Goal: Information Seeking & Learning: Learn about a topic

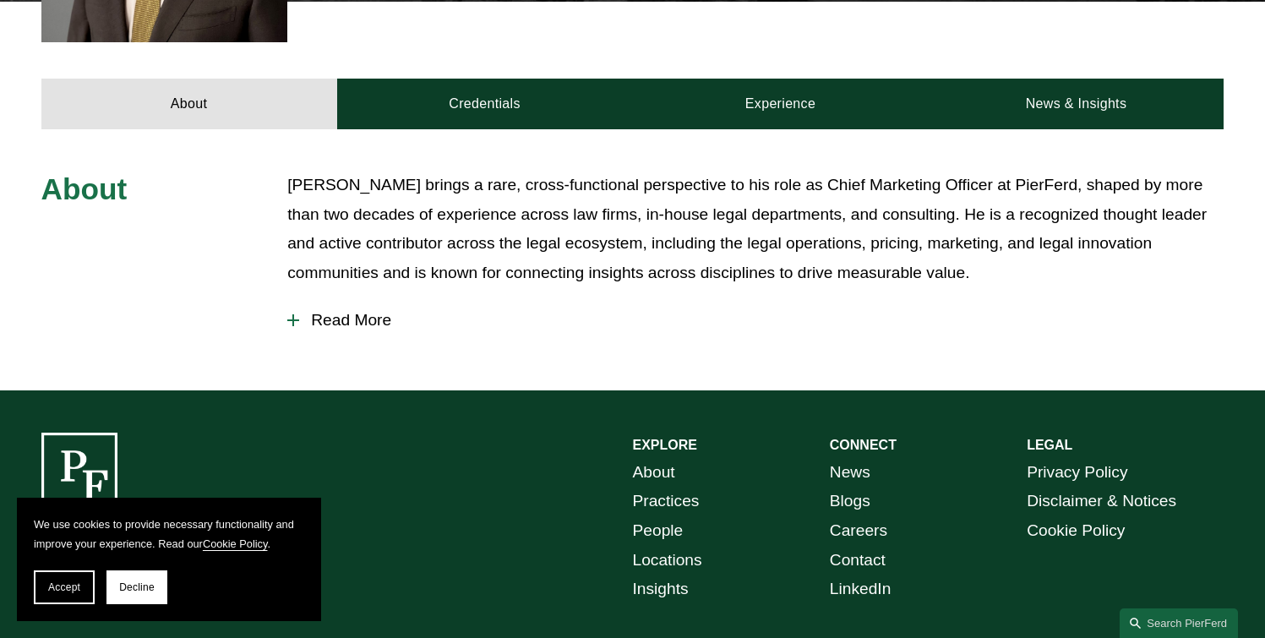
scroll to position [672, 0]
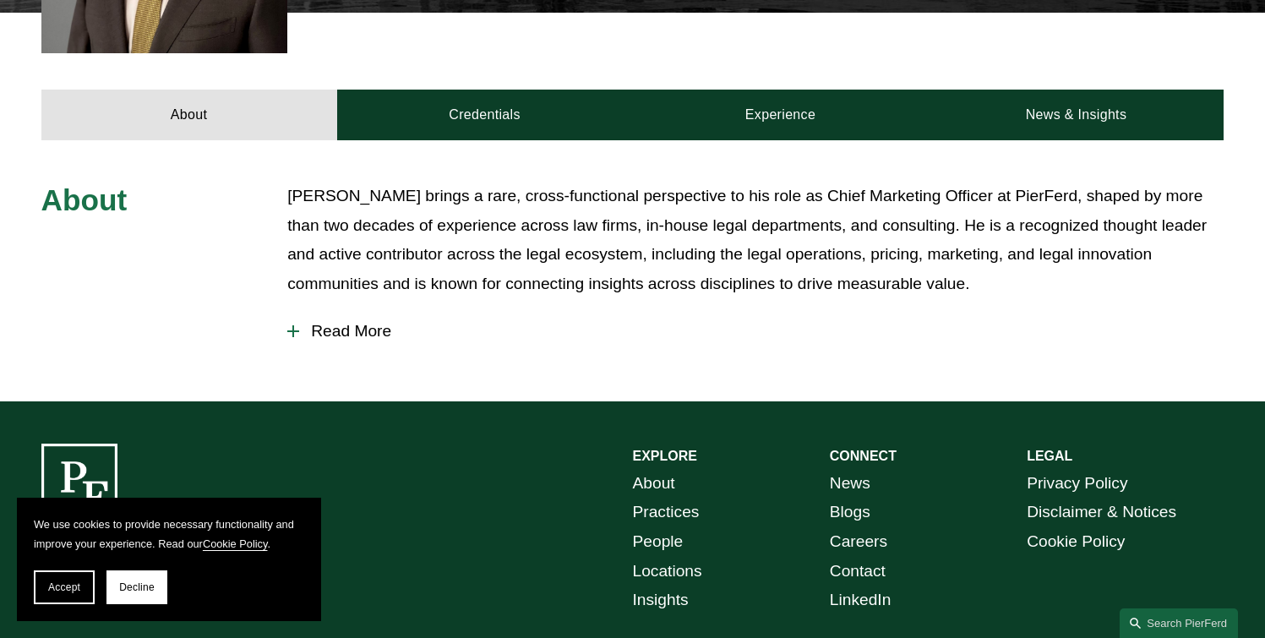
click at [358, 322] on span "Read More" at bounding box center [761, 331] width 925 height 19
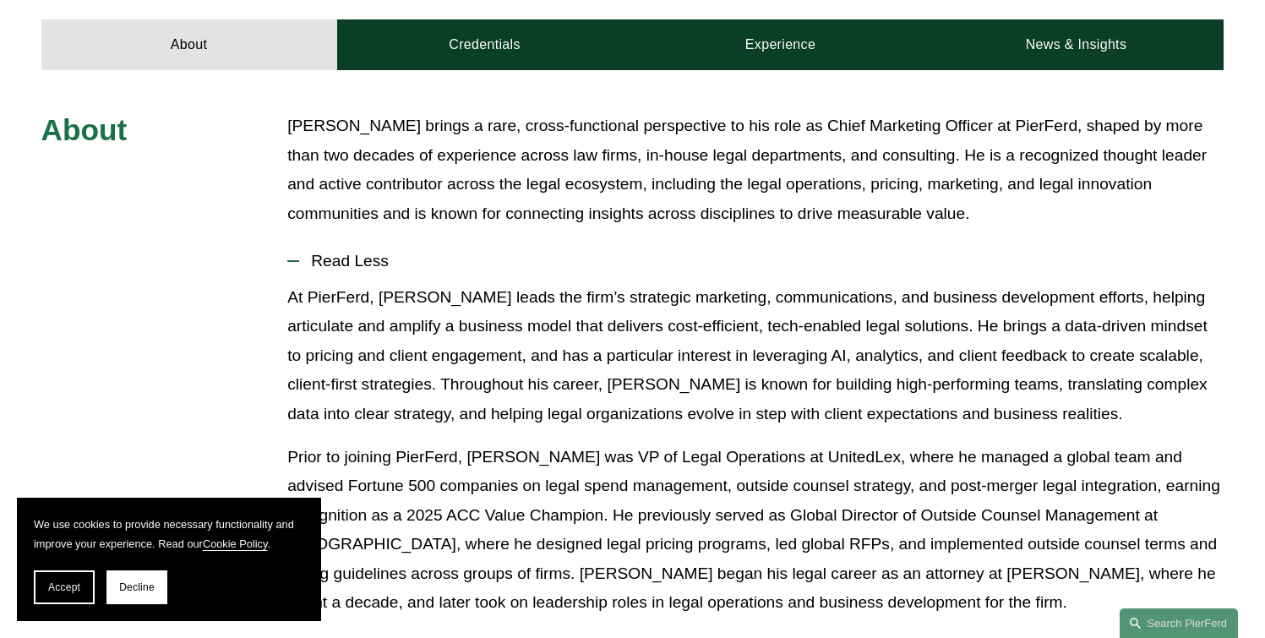
scroll to position [745, 0]
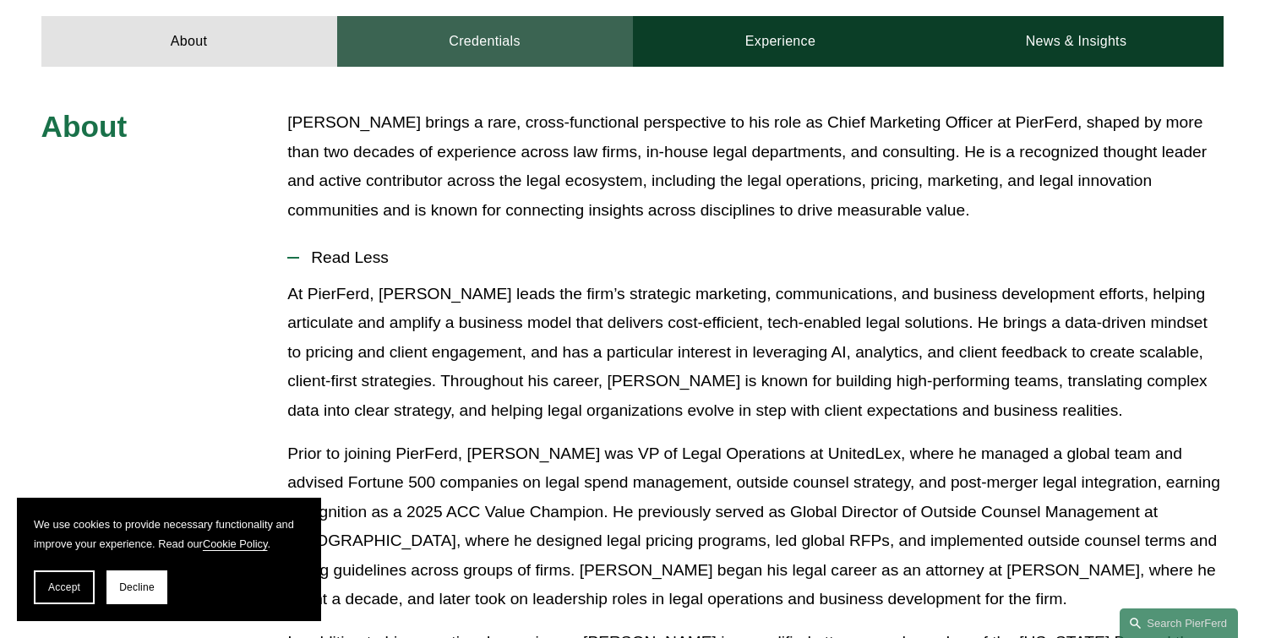
click at [576, 29] on link "Credentials" at bounding box center [485, 41] width 296 height 51
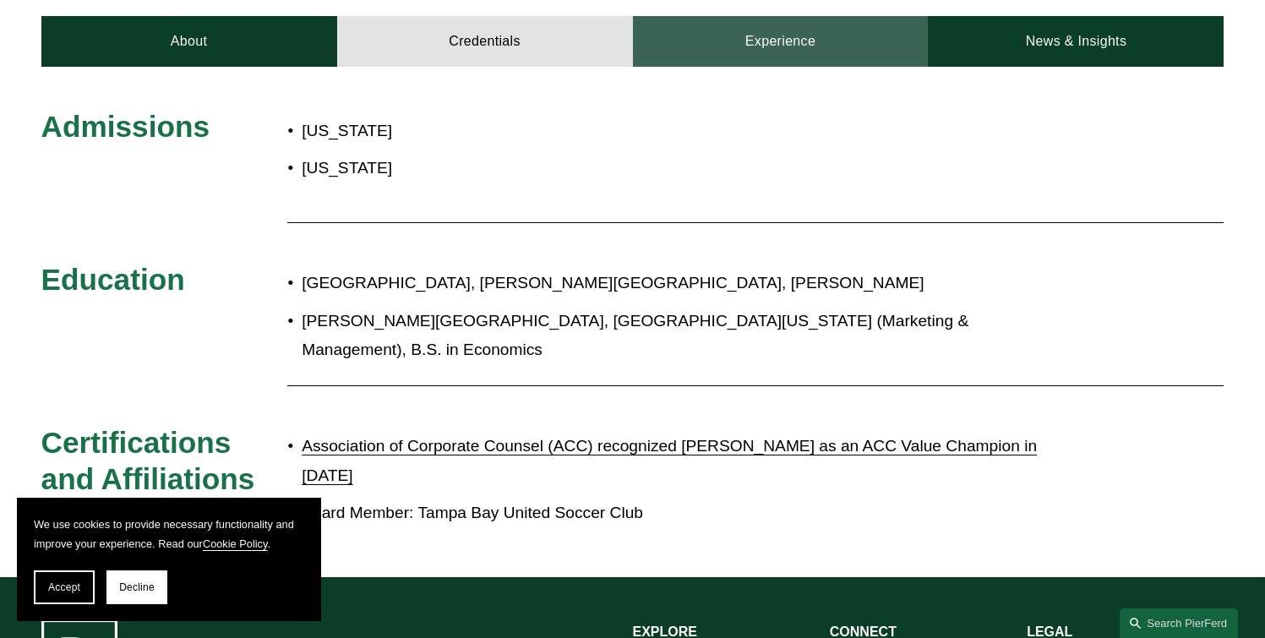
click at [750, 28] on link "Experience" at bounding box center [781, 41] width 296 height 51
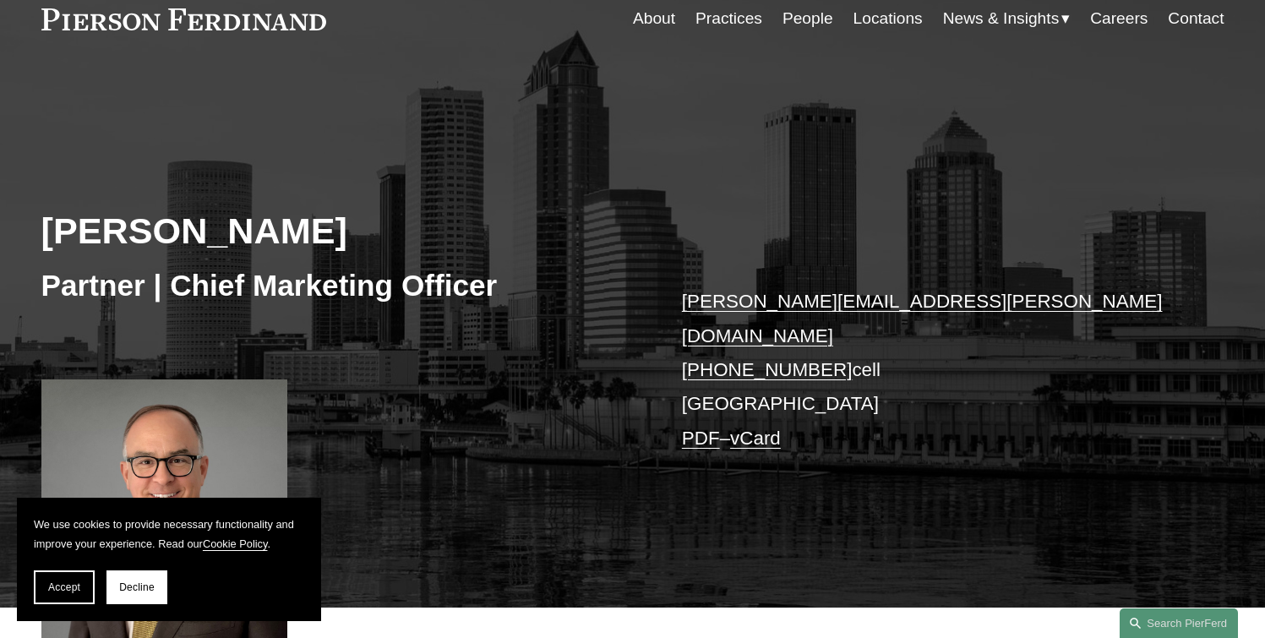
scroll to position [0, 0]
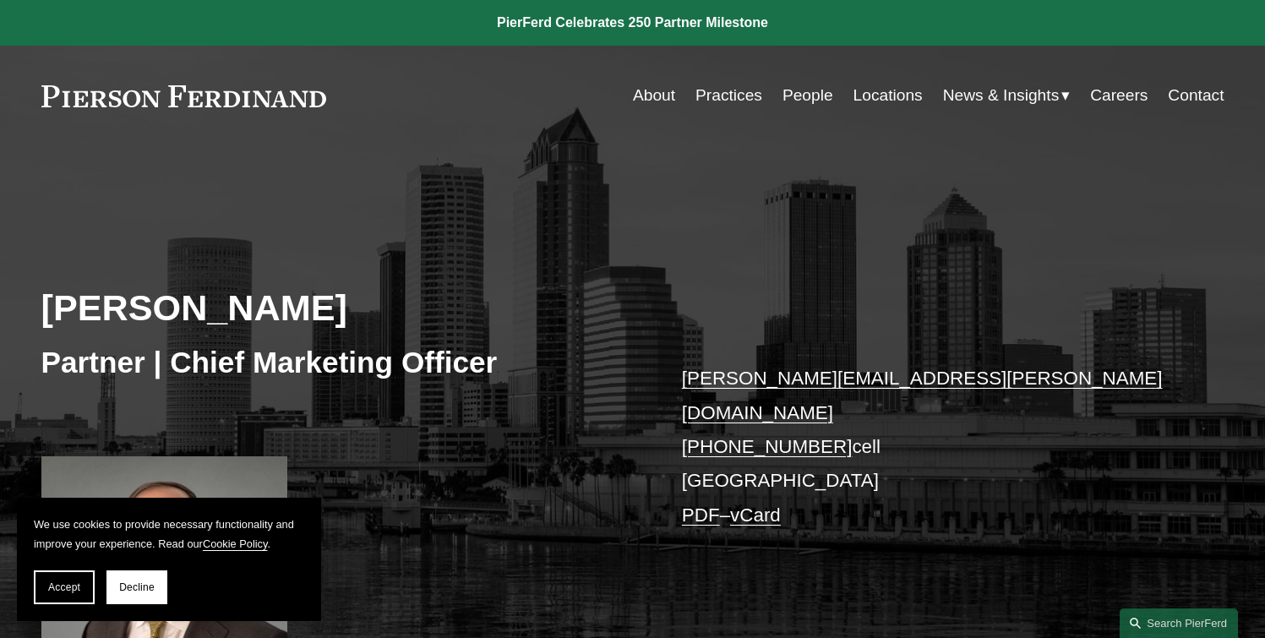
click at [794, 96] on link "People" at bounding box center [808, 95] width 51 height 32
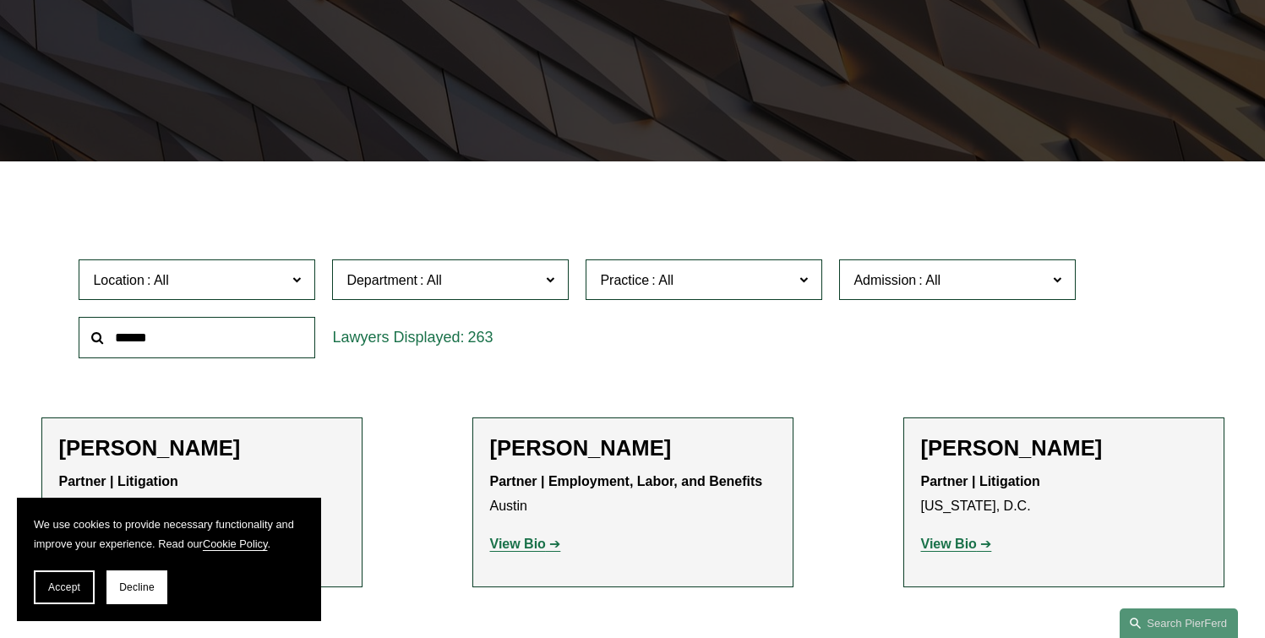
scroll to position [649, 0]
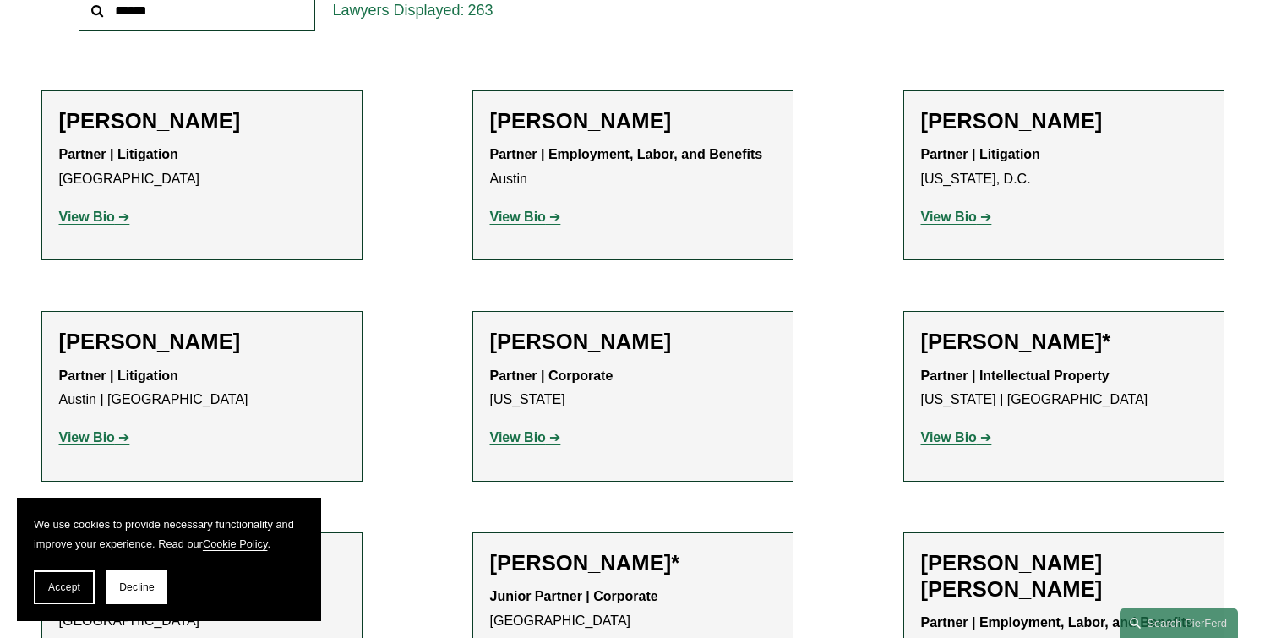
click at [101, 222] on strong "View Bio" at bounding box center [87, 217] width 56 height 14
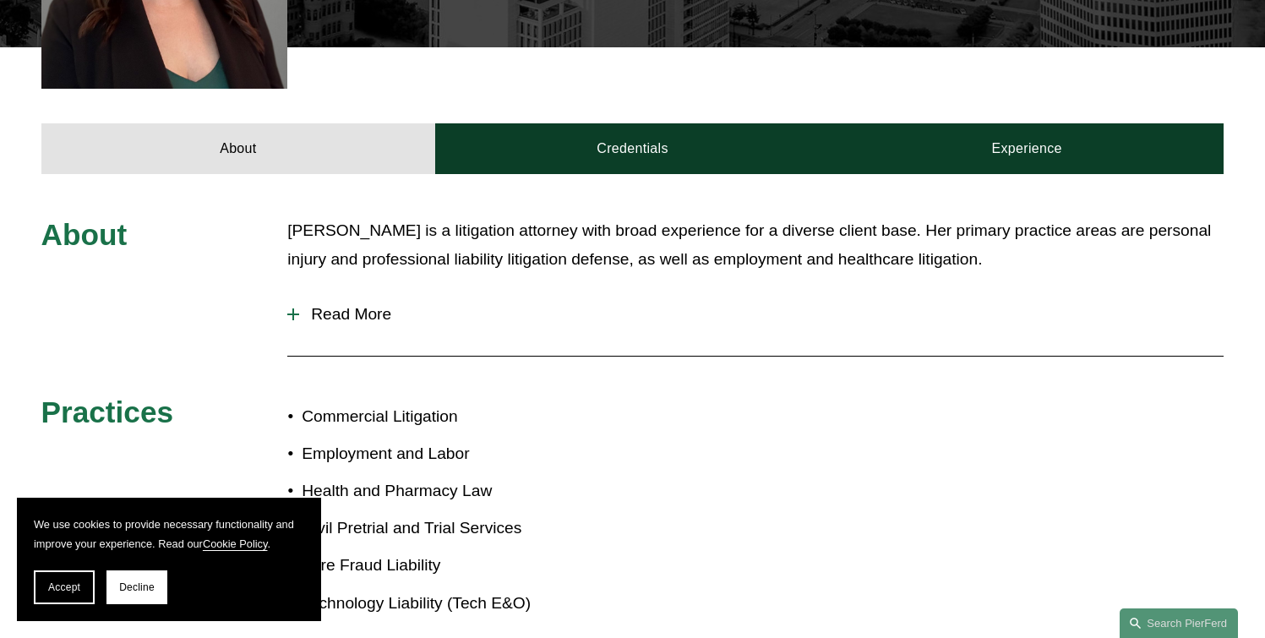
scroll to position [634, 0]
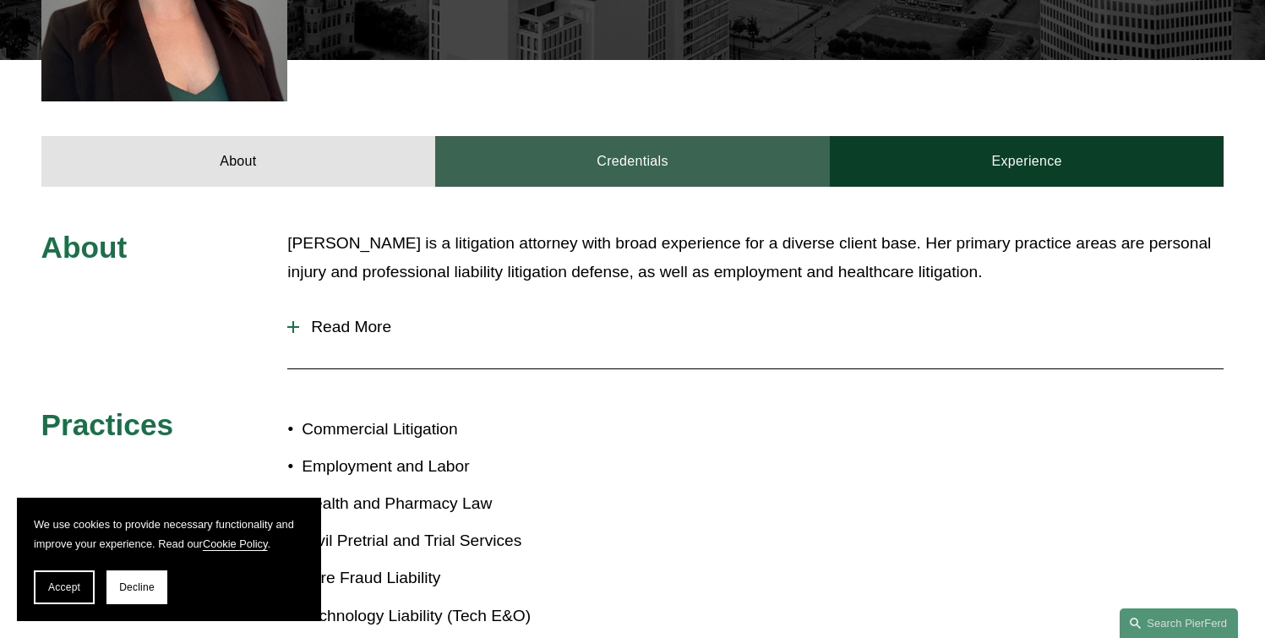
click at [700, 141] on link "Credentials" at bounding box center [632, 161] width 395 height 51
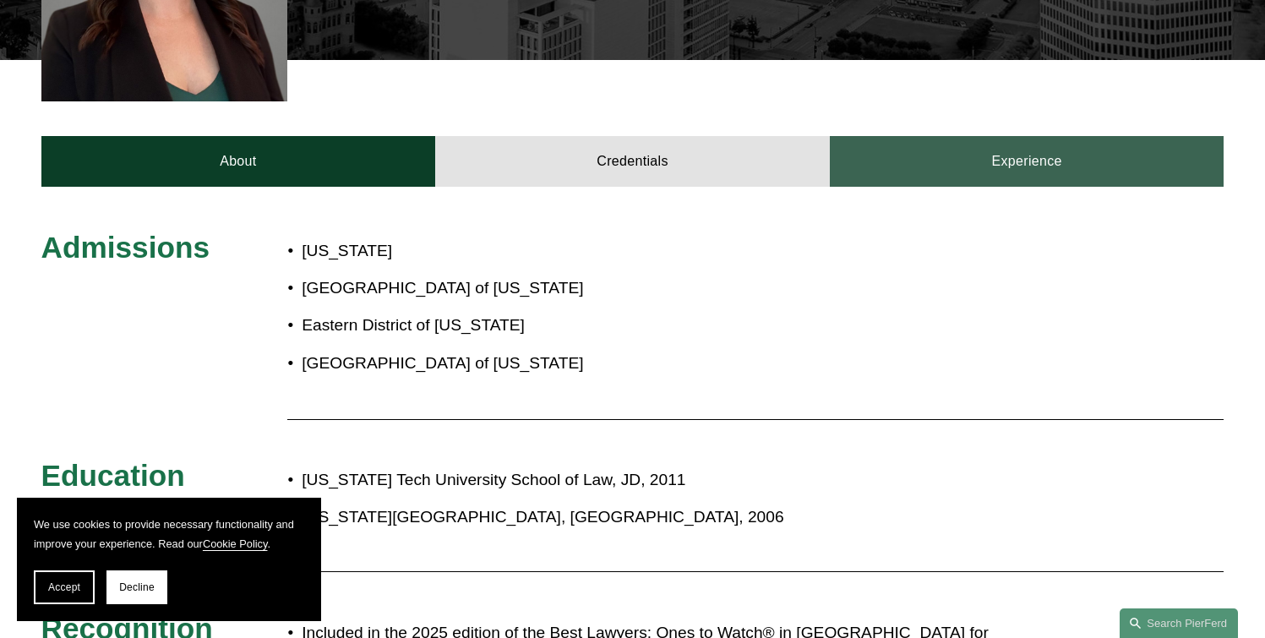
click at [994, 136] on link "Experience" at bounding box center [1027, 161] width 395 height 51
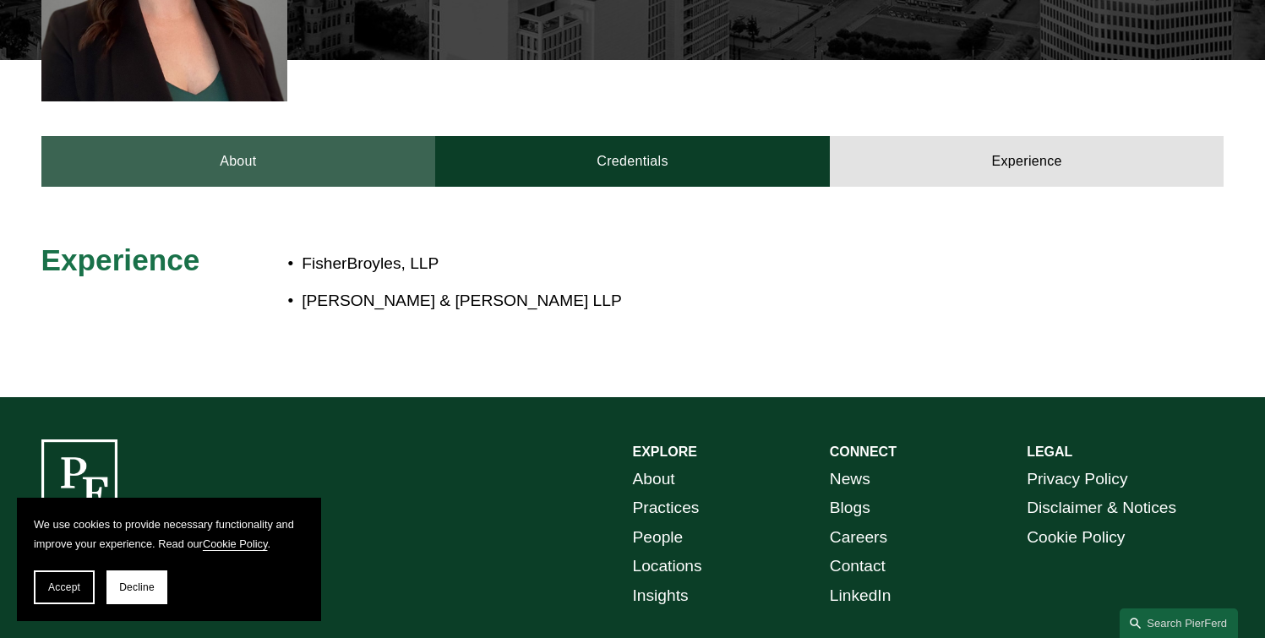
click at [367, 150] on link "About" at bounding box center [238, 161] width 395 height 51
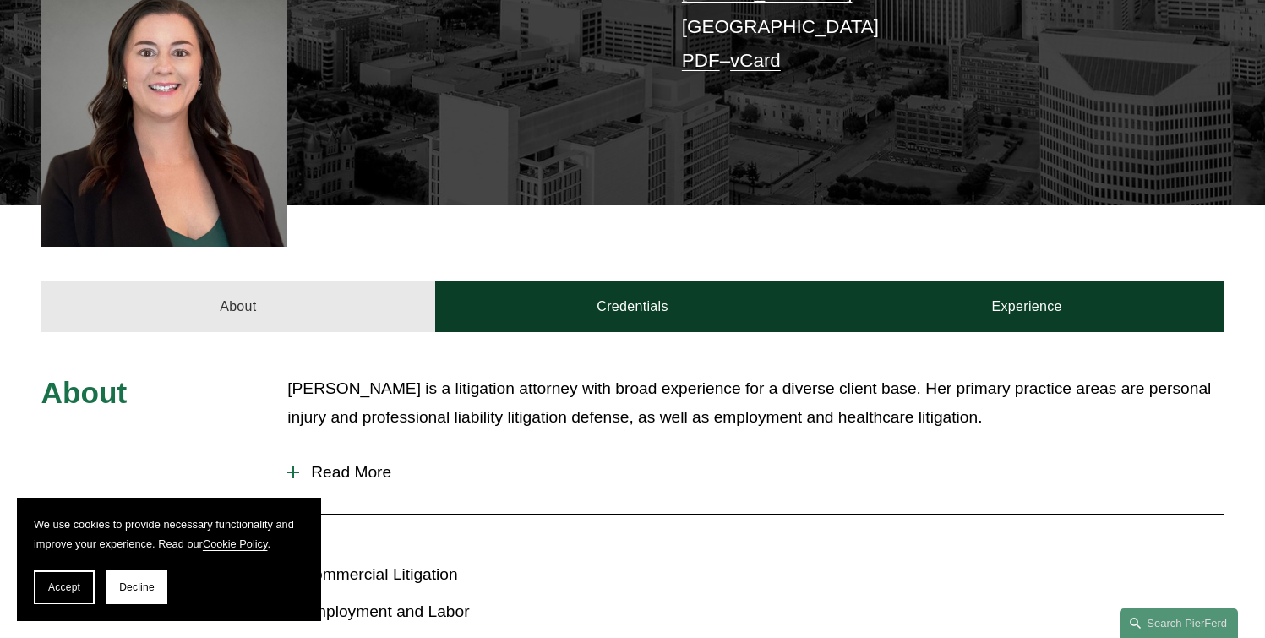
scroll to position [0, 0]
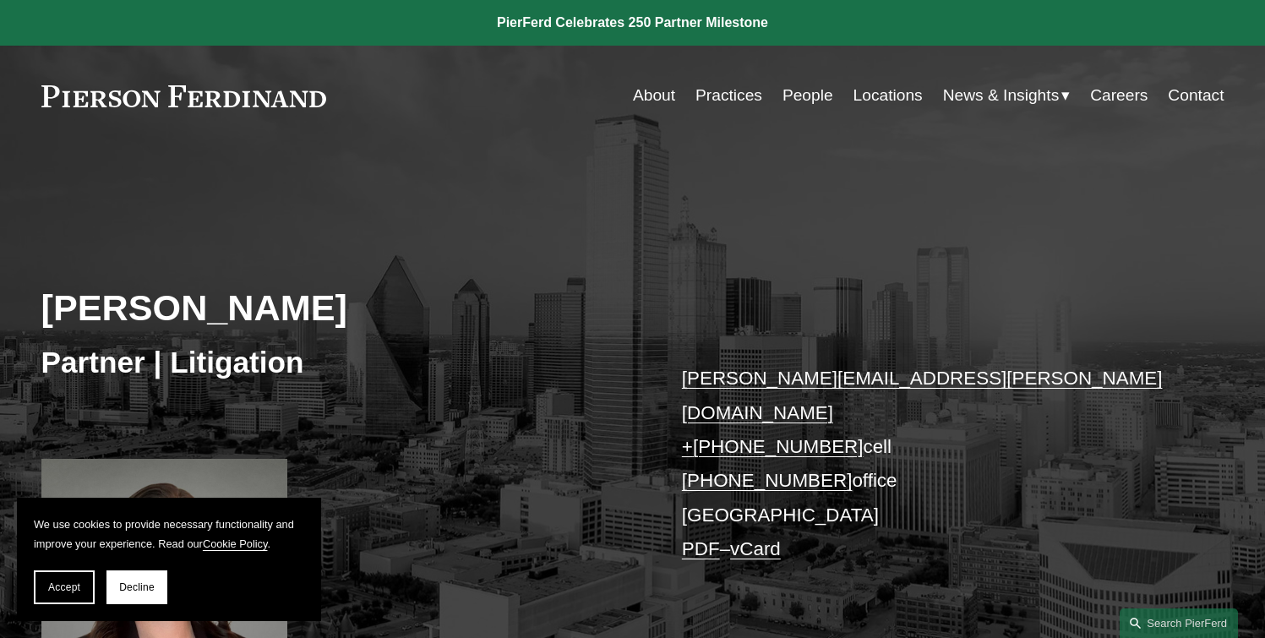
click at [804, 102] on link "People" at bounding box center [808, 95] width 51 height 32
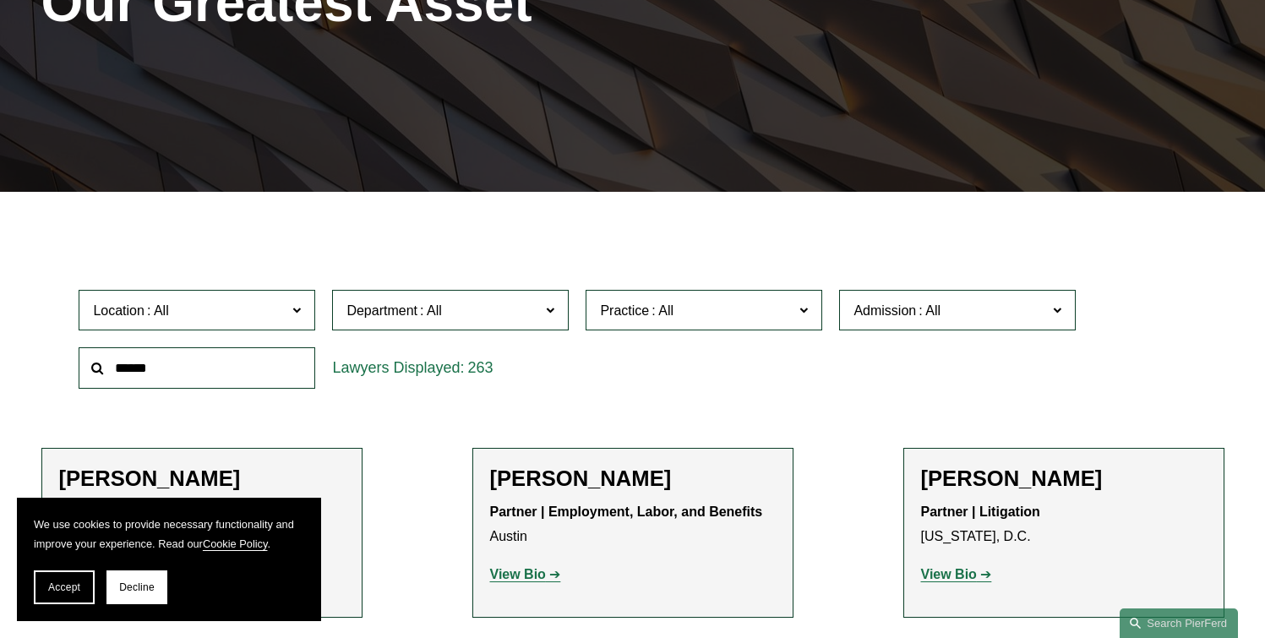
scroll to position [558, 0]
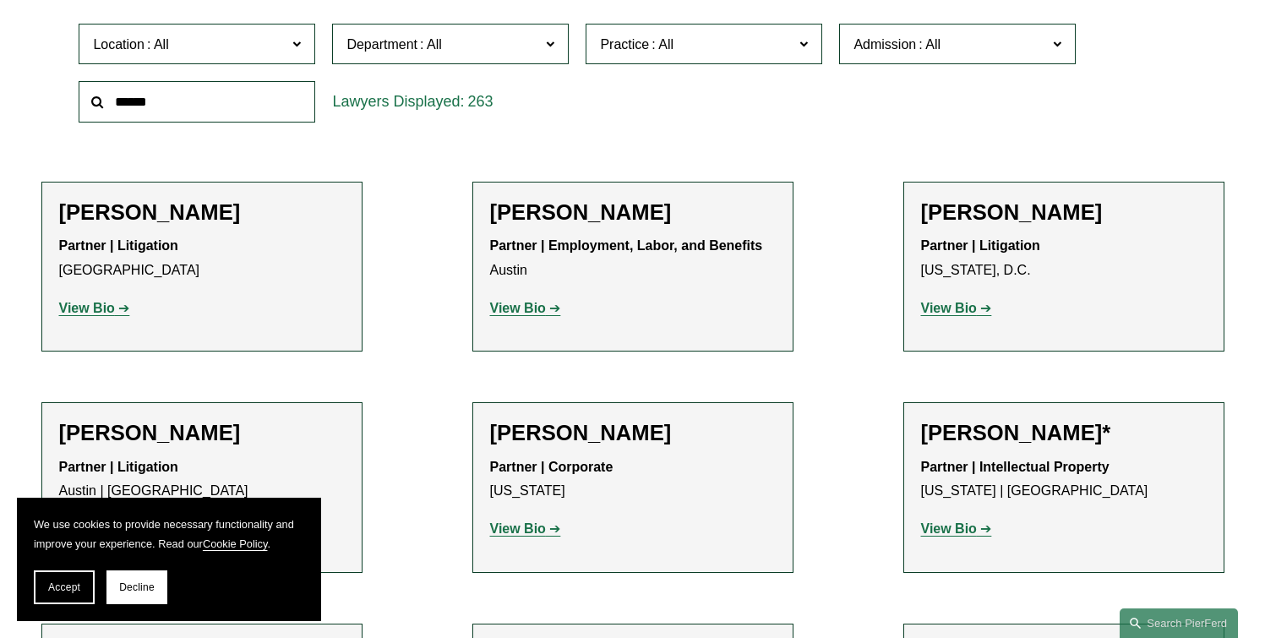
click at [610, 253] on strong "Partner | Employment, Labor, and Benefits" at bounding box center [626, 245] width 273 height 14
click at [534, 304] on strong "View Bio" at bounding box center [518, 308] width 56 height 14
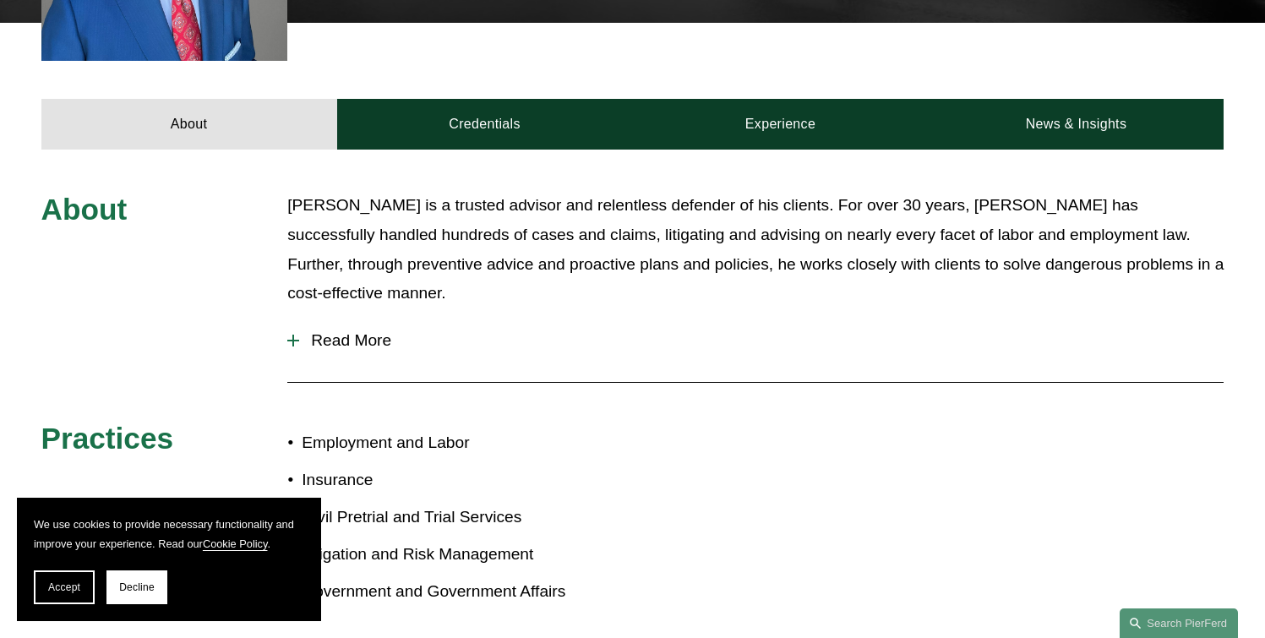
scroll to position [663, 0]
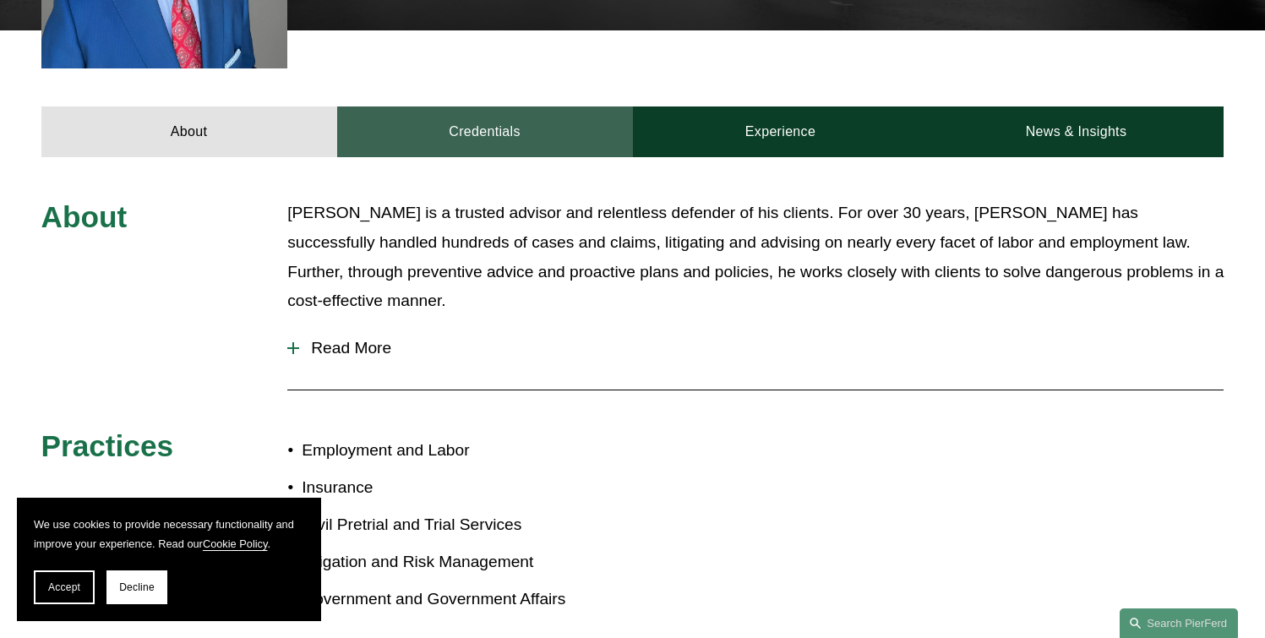
click at [516, 150] on link "Credentials" at bounding box center [485, 131] width 296 height 51
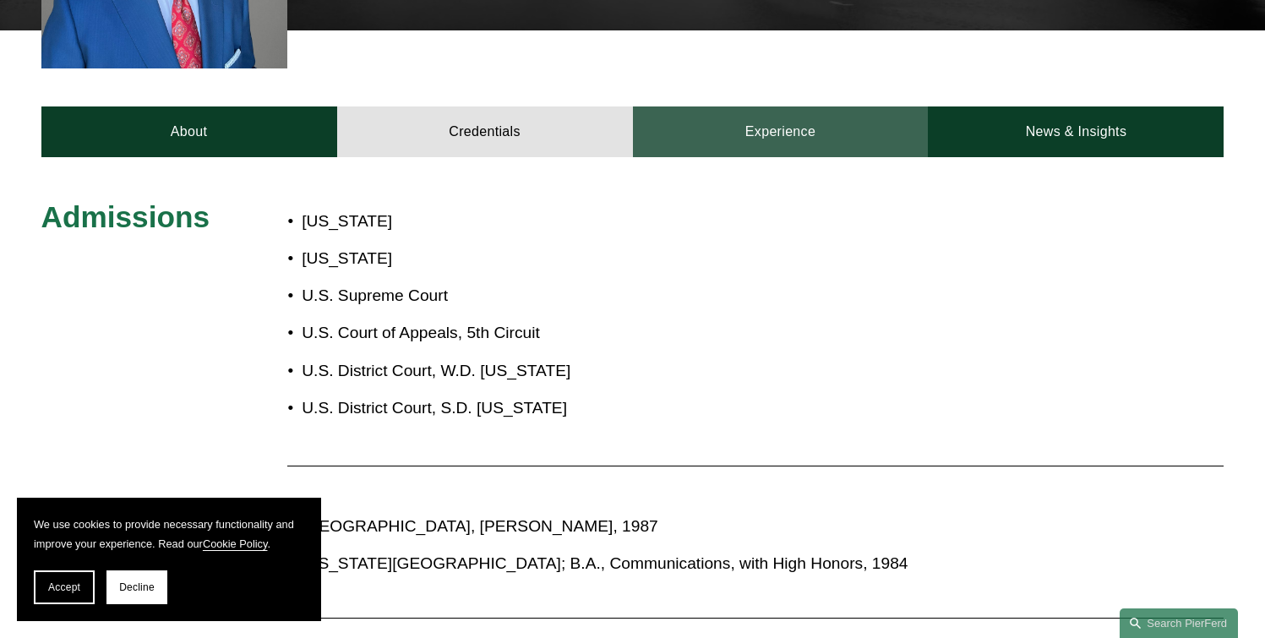
click at [716, 131] on link "Experience" at bounding box center [781, 131] width 296 height 51
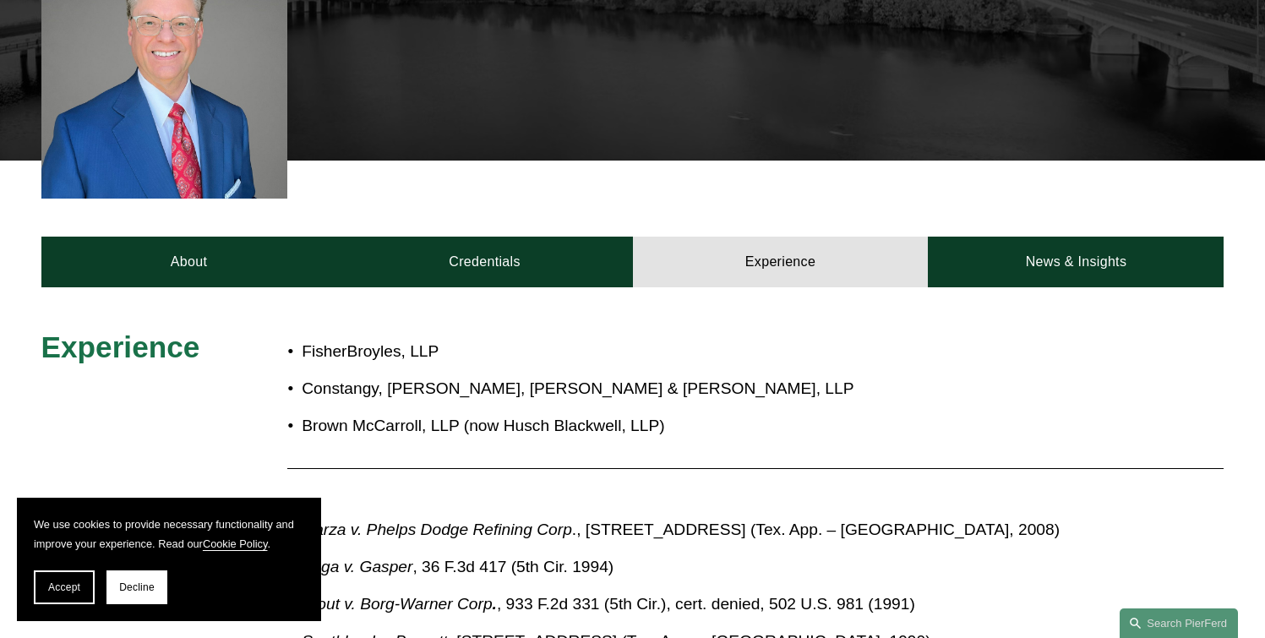
scroll to position [0, 0]
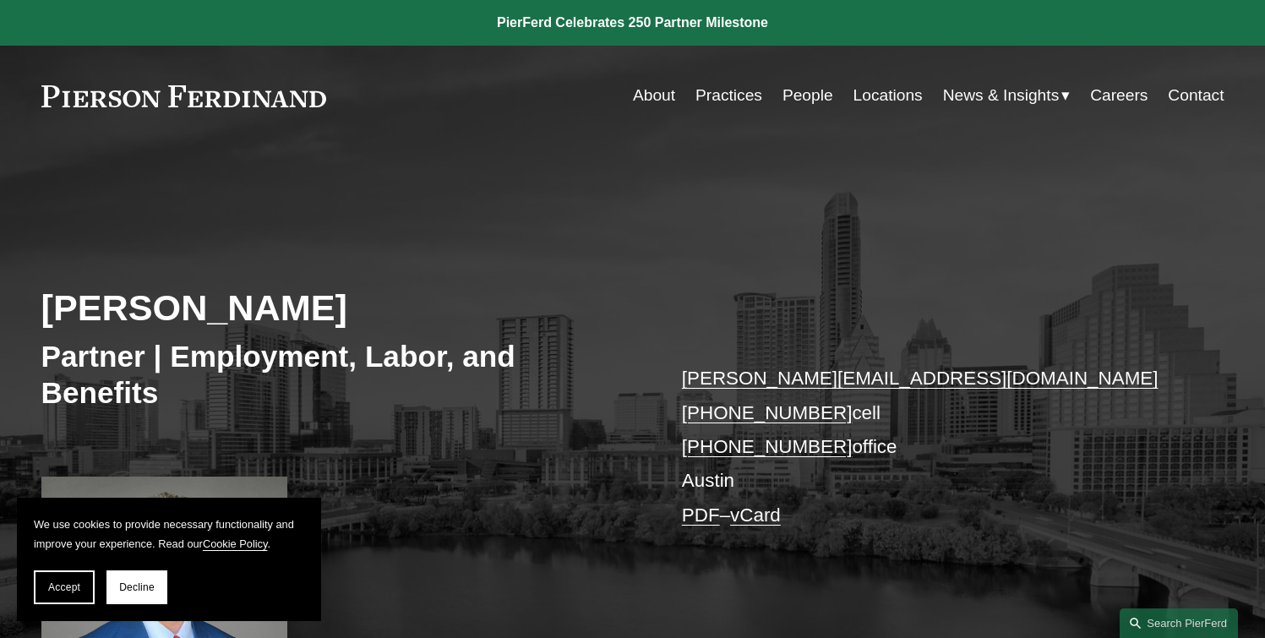
click at [805, 101] on link "People" at bounding box center [808, 95] width 51 height 32
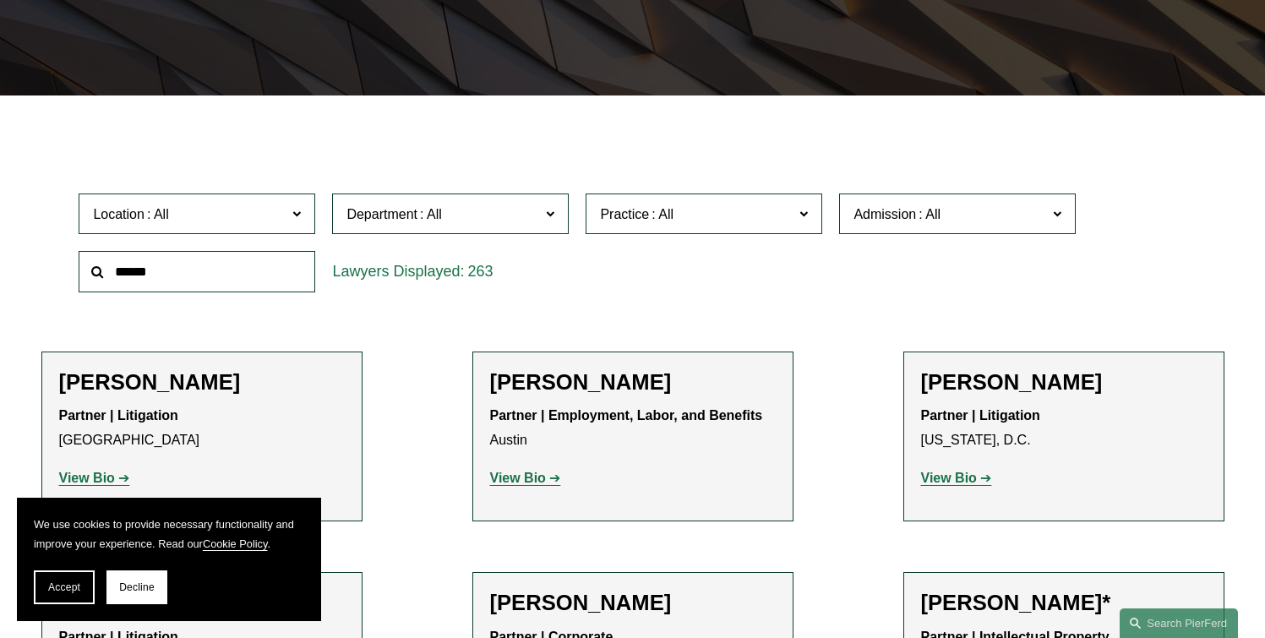
scroll to position [641, 0]
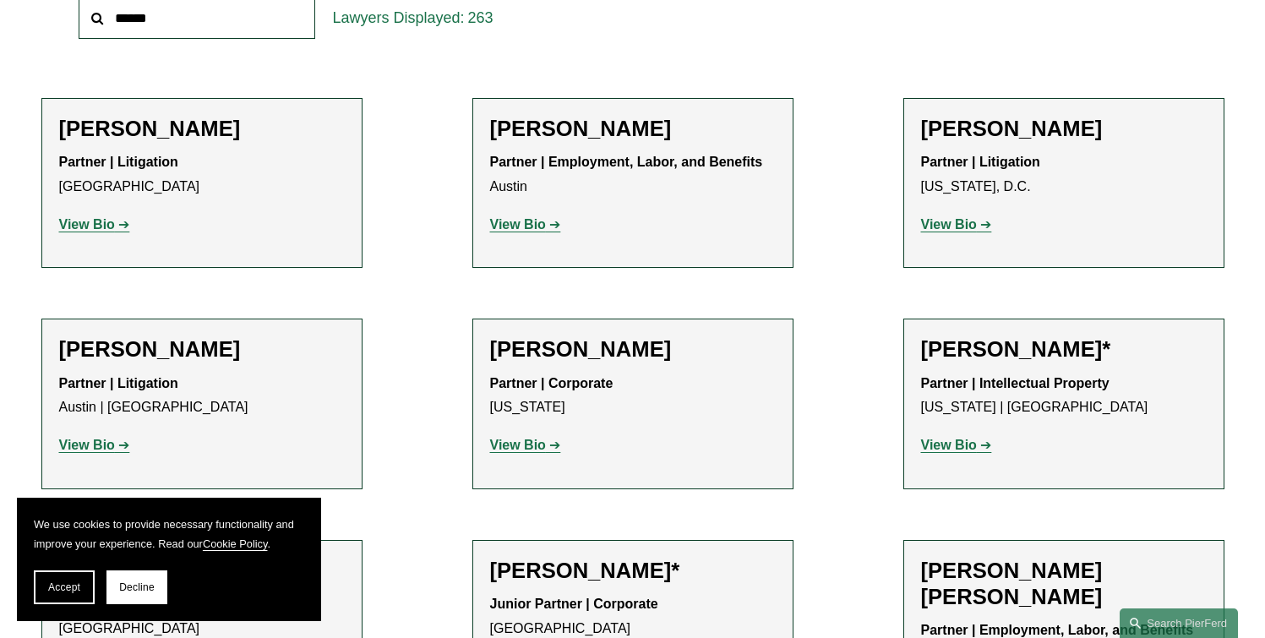
click at [948, 227] on strong "View Bio" at bounding box center [949, 224] width 56 height 14
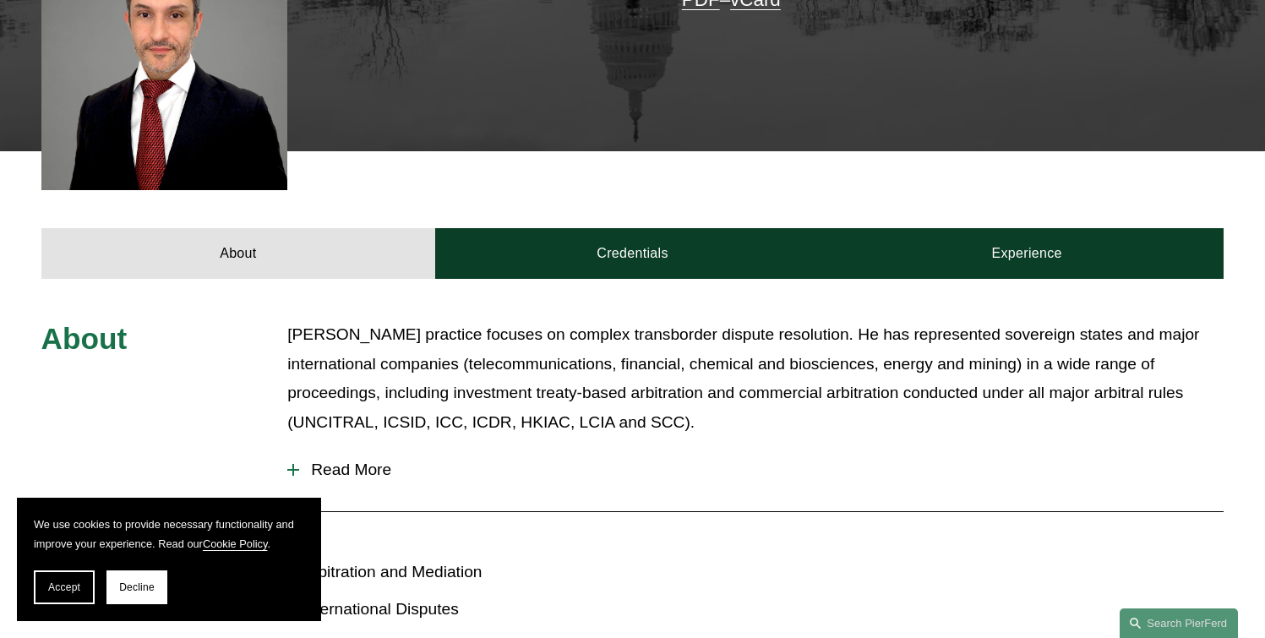
scroll to position [565, 0]
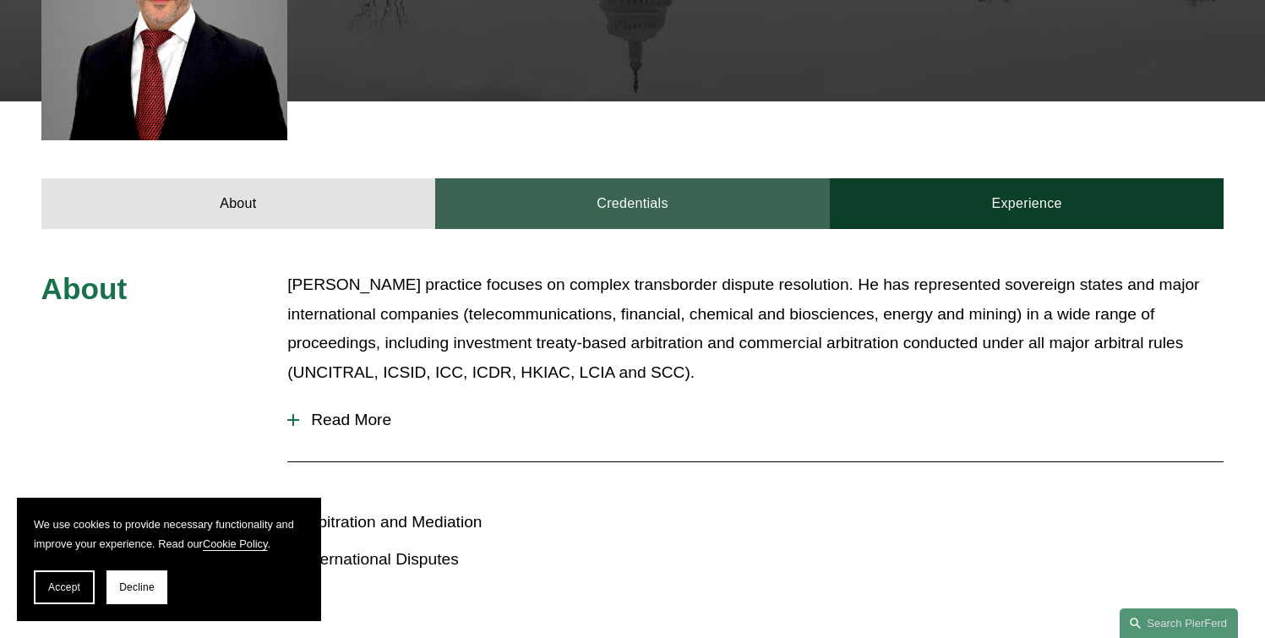
click at [696, 210] on link "Credentials" at bounding box center [632, 203] width 395 height 51
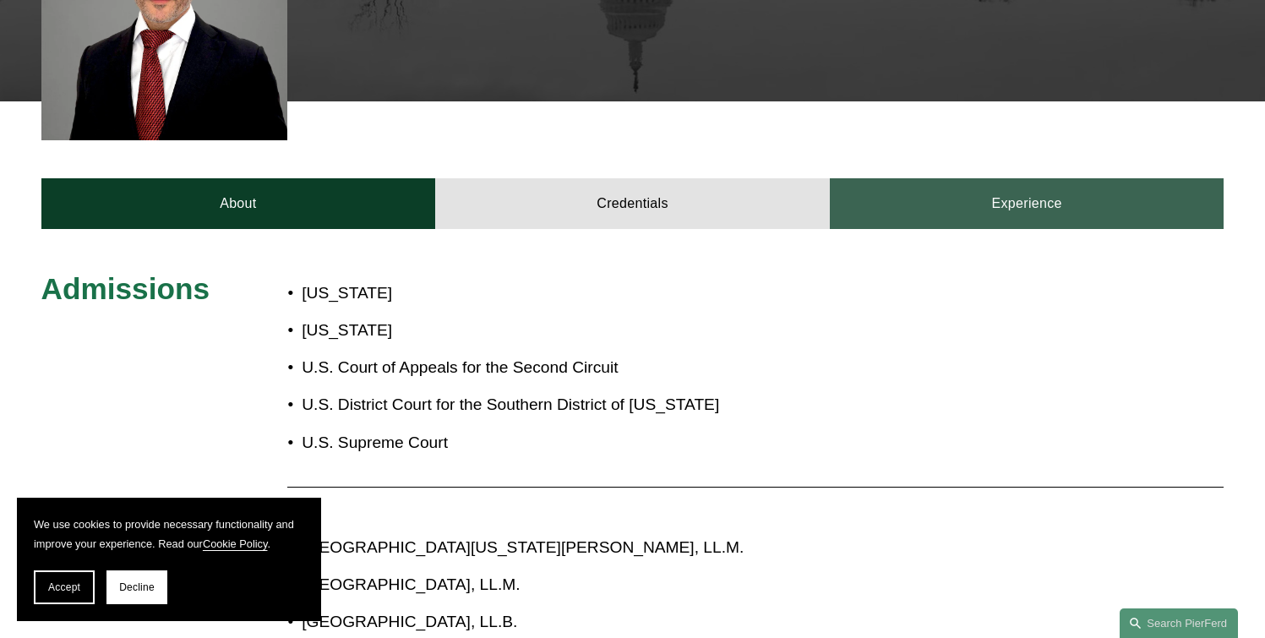
click at [905, 208] on link "Experience" at bounding box center [1027, 203] width 395 height 51
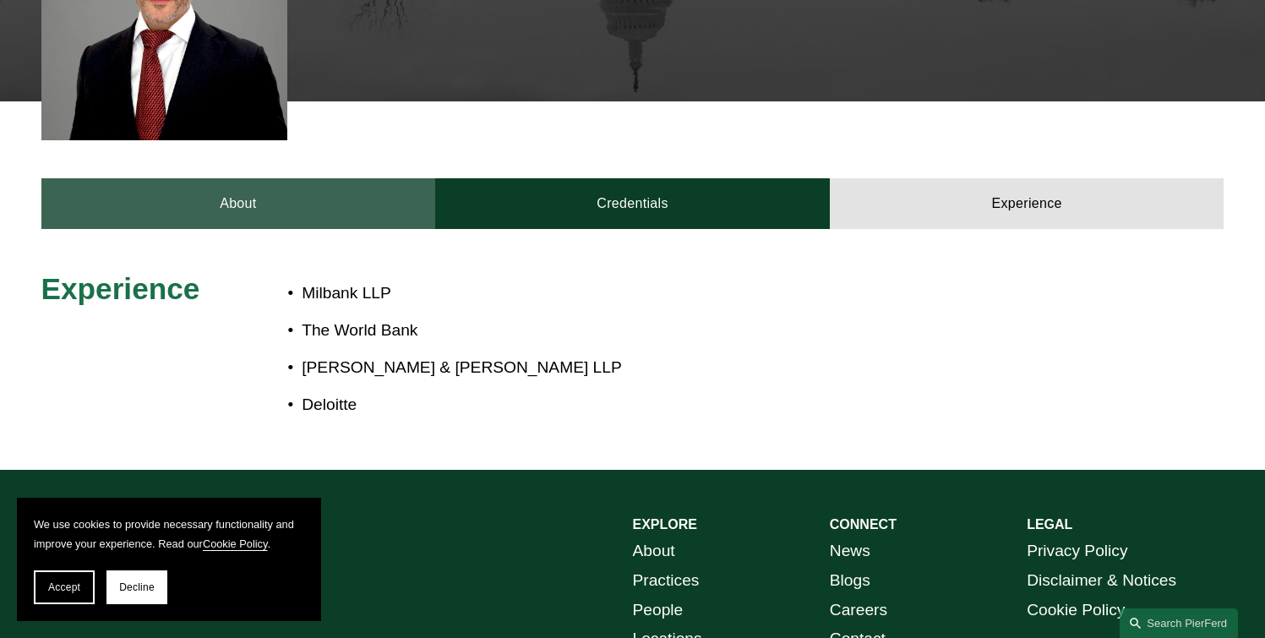
click at [287, 198] on link "About" at bounding box center [238, 203] width 395 height 51
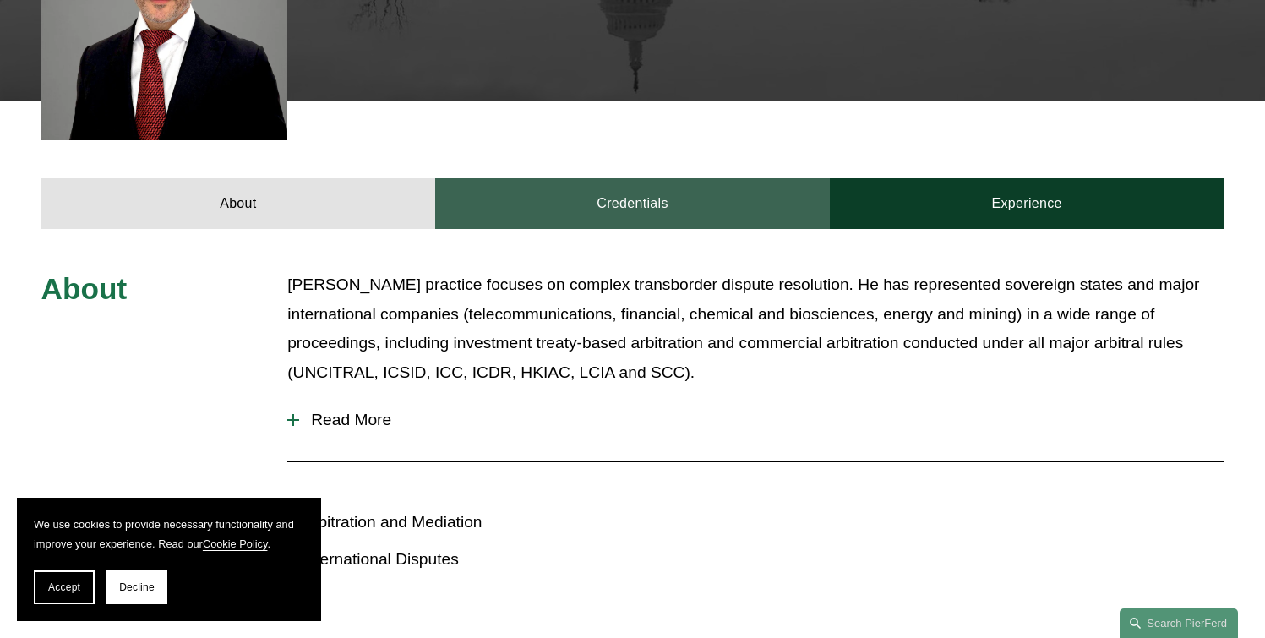
click at [503, 205] on link "Credentials" at bounding box center [632, 203] width 395 height 51
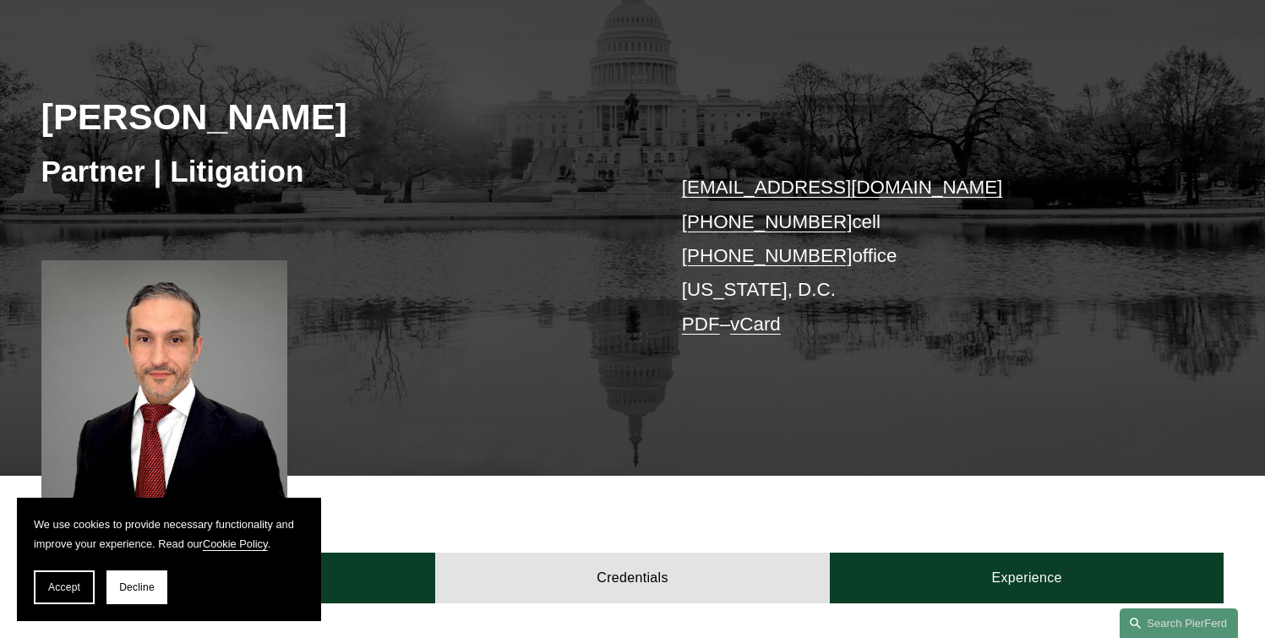
scroll to position [0, 0]
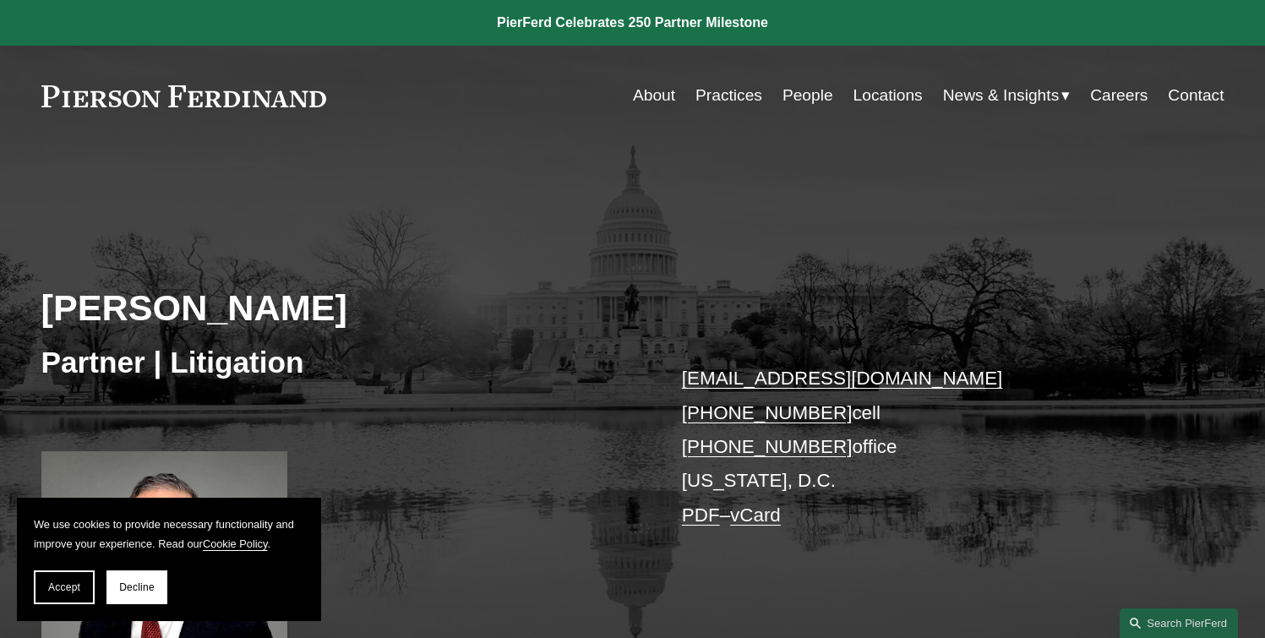
click at [801, 102] on link "People" at bounding box center [808, 95] width 51 height 32
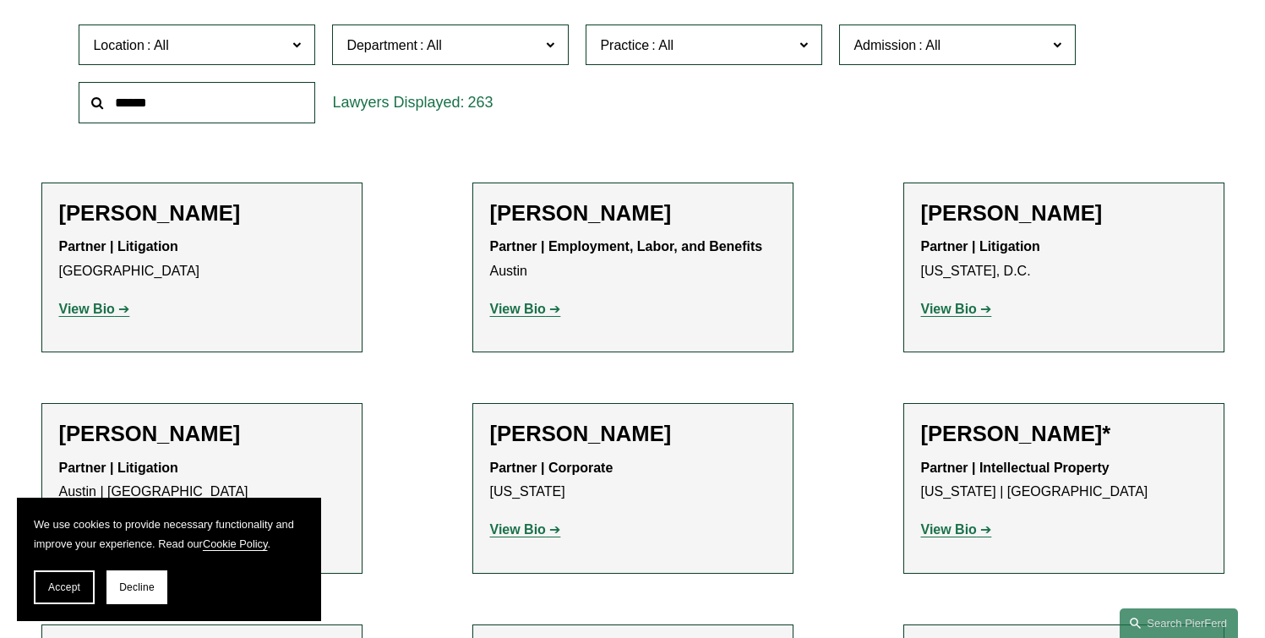
scroll to position [860, 0]
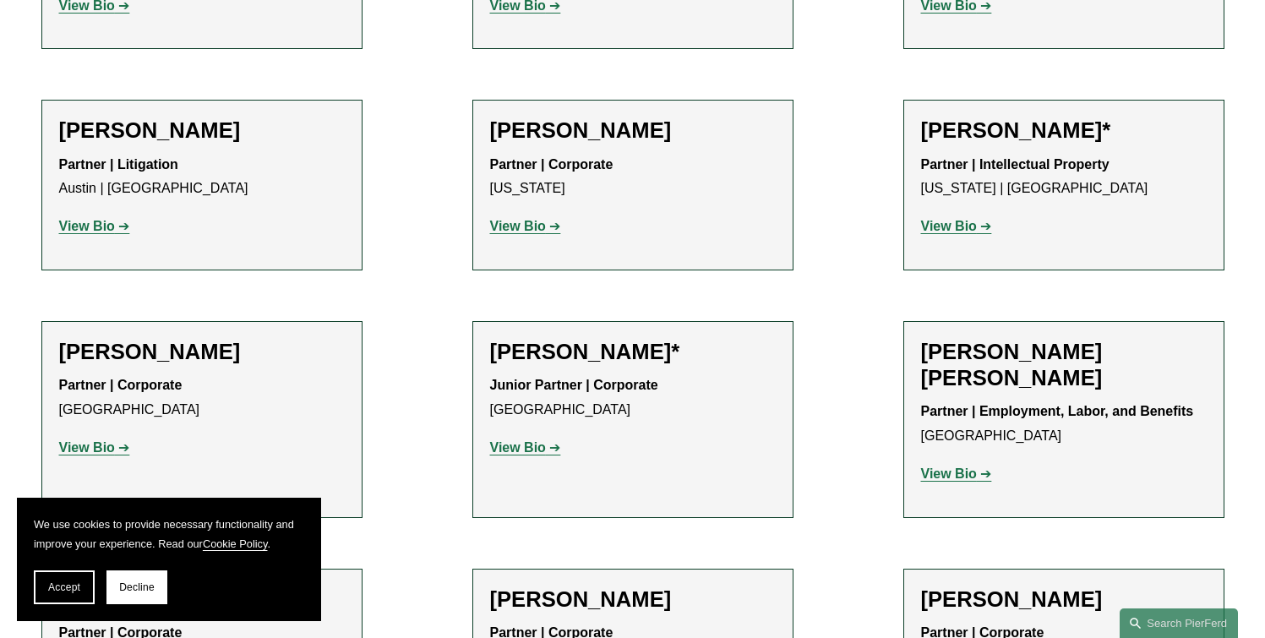
click at [531, 221] on strong "View Bio" at bounding box center [518, 226] width 56 height 14
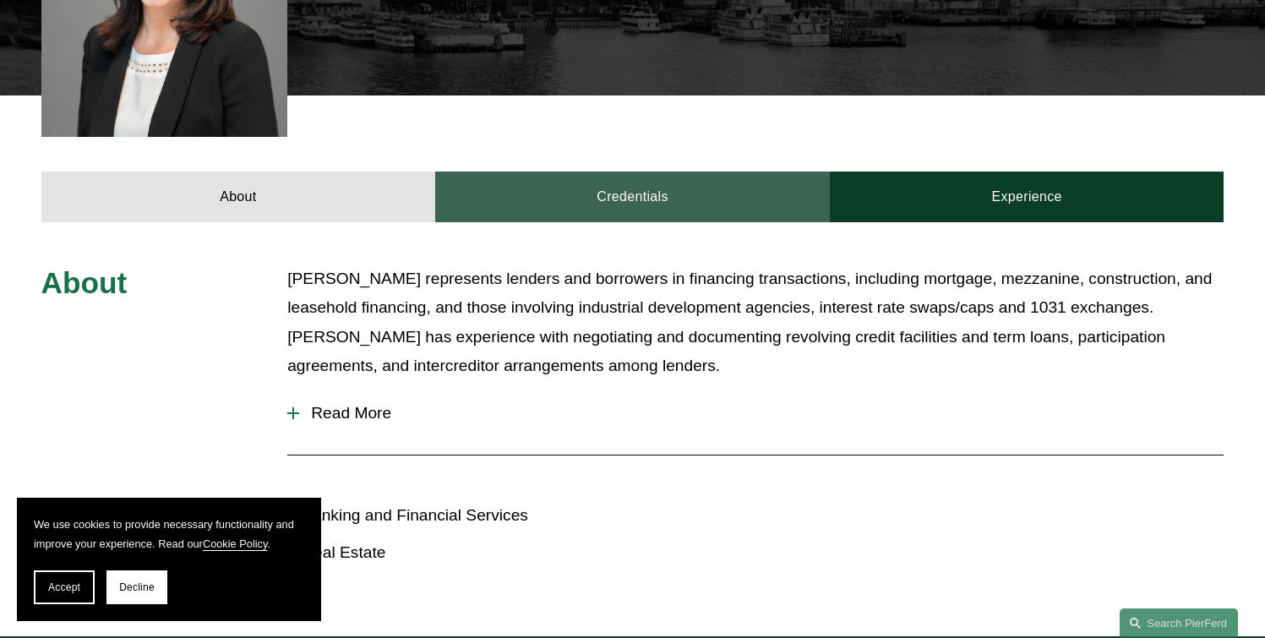
click at [667, 172] on link "Credentials" at bounding box center [632, 197] width 395 height 51
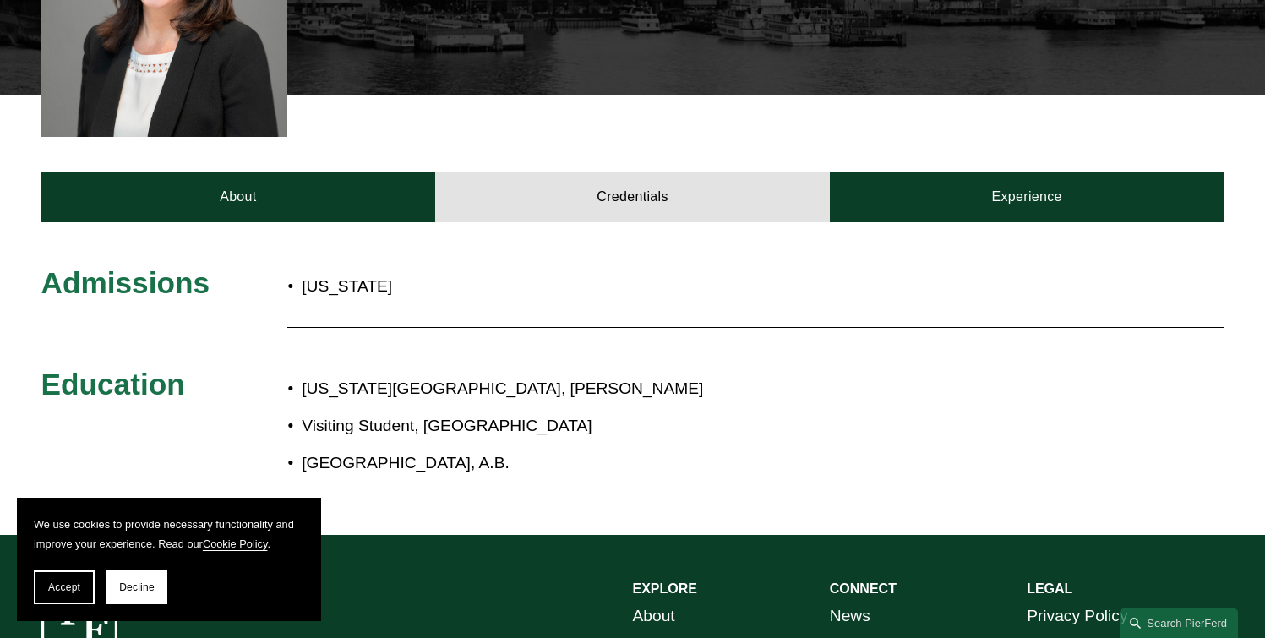
scroll to position [641, 0]
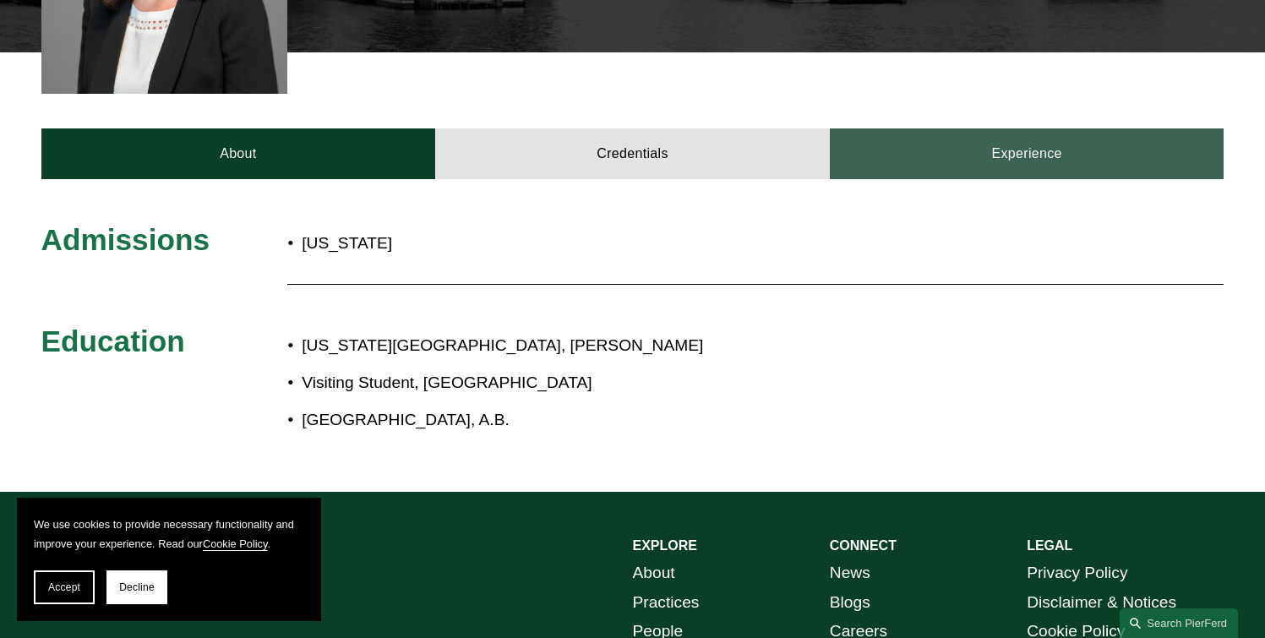
click at [958, 143] on link "Experience" at bounding box center [1027, 153] width 395 height 51
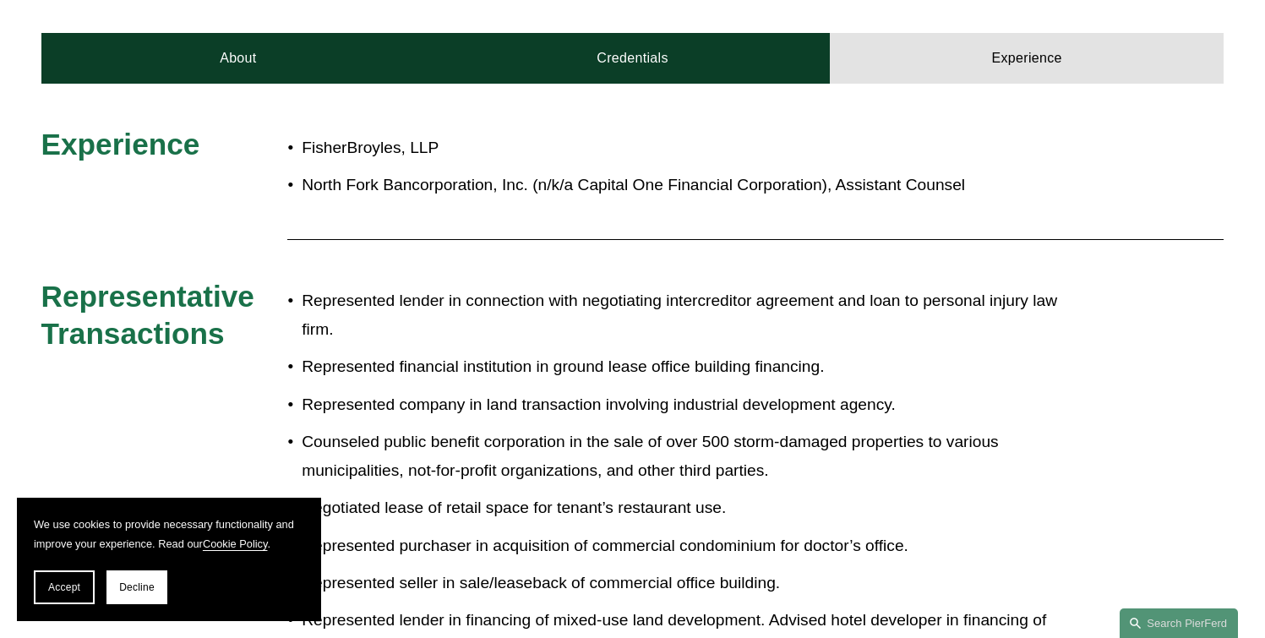
scroll to position [746, 0]
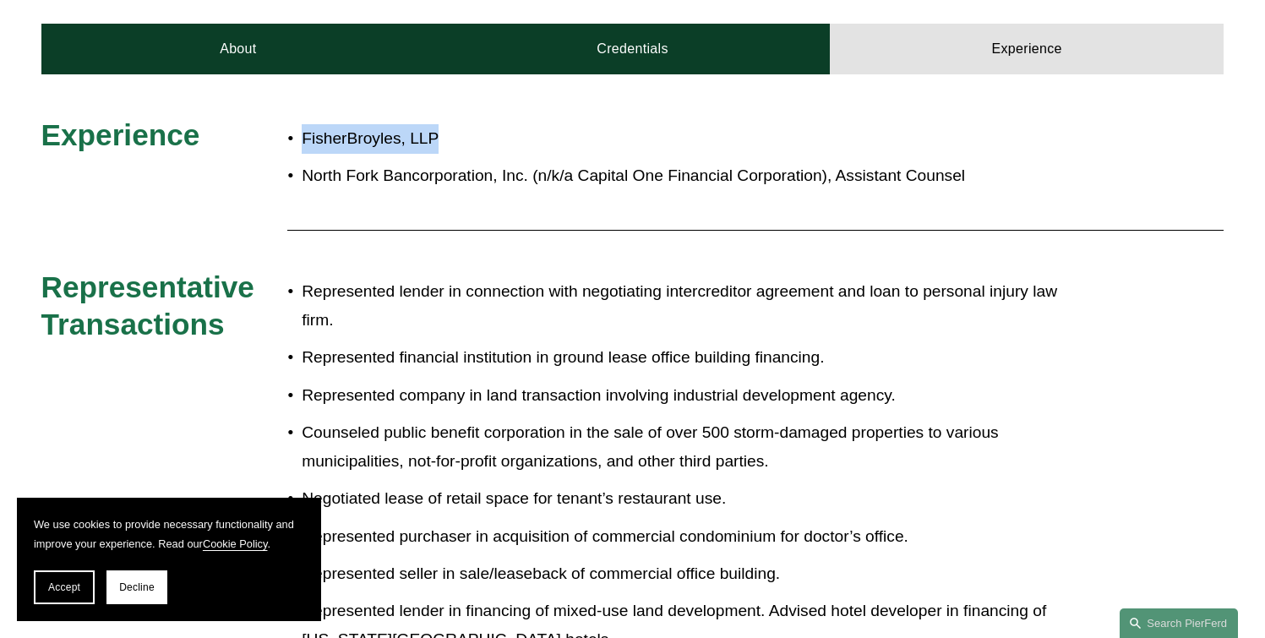
drag, startPoint x: 448, startPoint y: 110, endPoint x: 296, endPoint y: 108, distance: 152.1
click at [302, 124] on p "FisherBroyles, LLP" at bounding box center [689, 139] width 774 height 30
copy p "FisherBroyles, LLP"
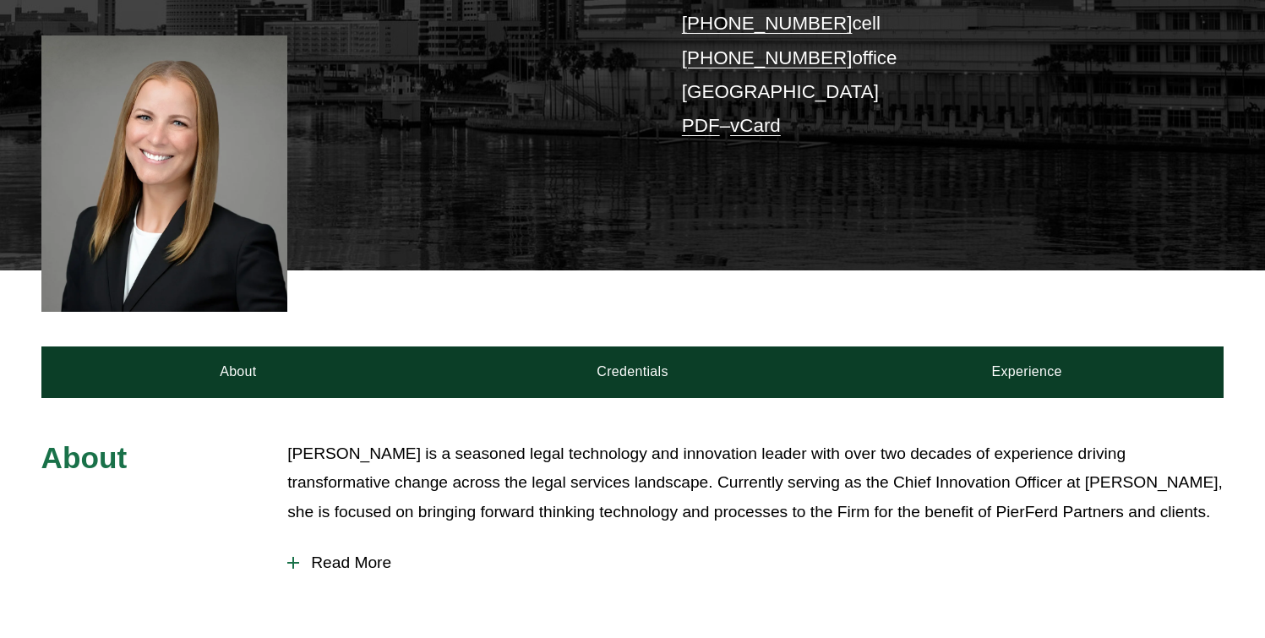
scroll to position [527, 0]
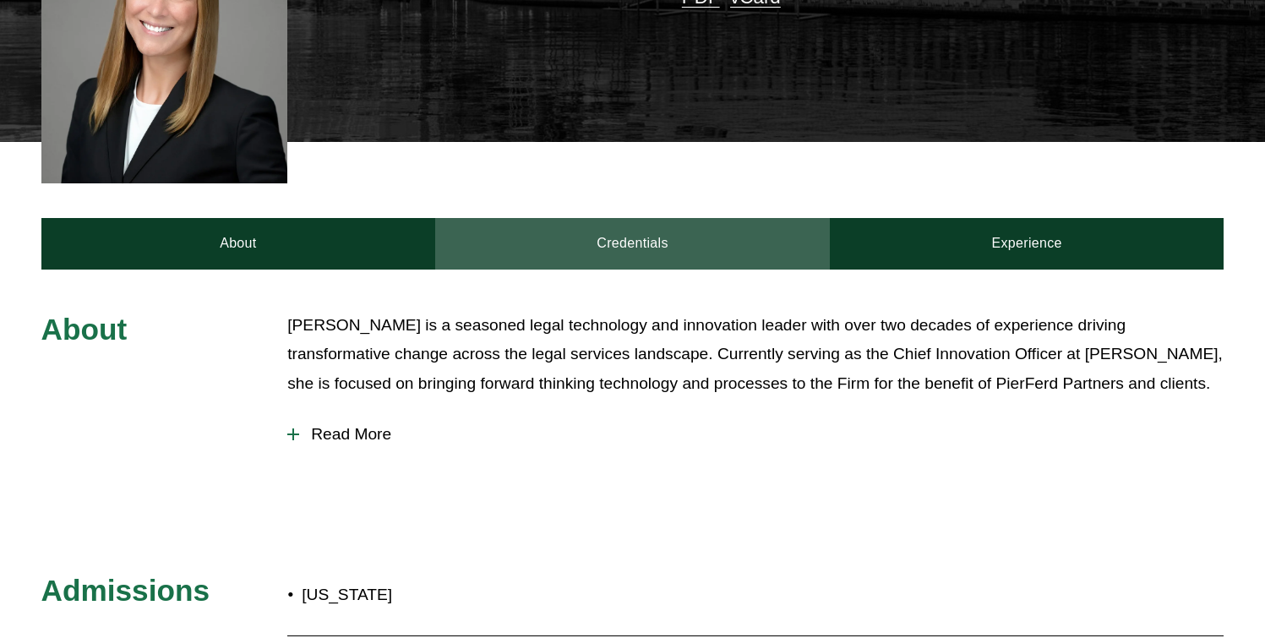
click at [674, 223] on link "Credentials" at bounding box center [632, 243] width 395 height 51
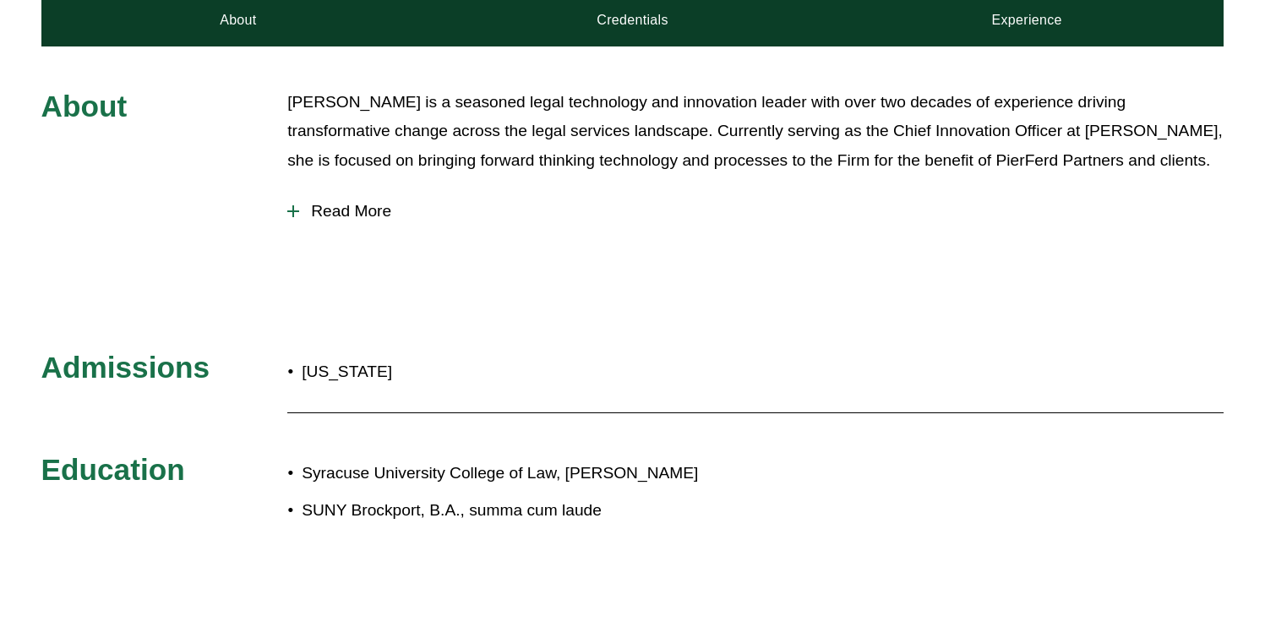
scroll to position [714, 0]
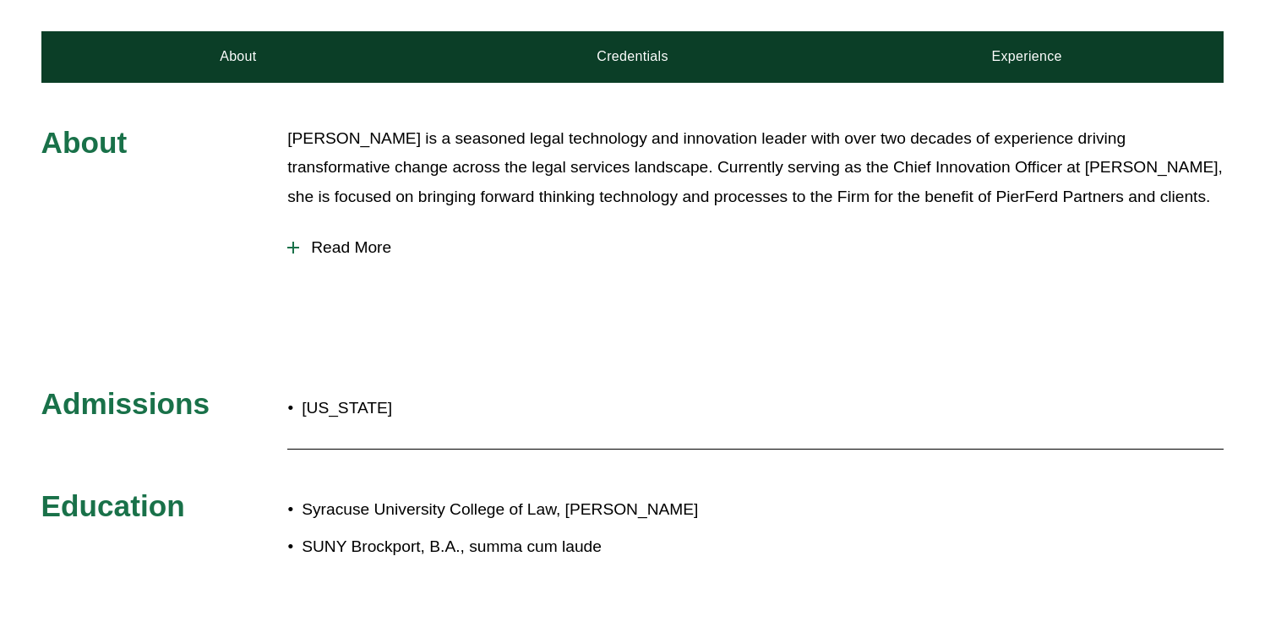
click at [368, 238] on button "Read More" at bounding box center [755, 248] width 936 height 44
click at [345, 238] on span "Read More" at bounding box center [761, 247] width 925 height 19
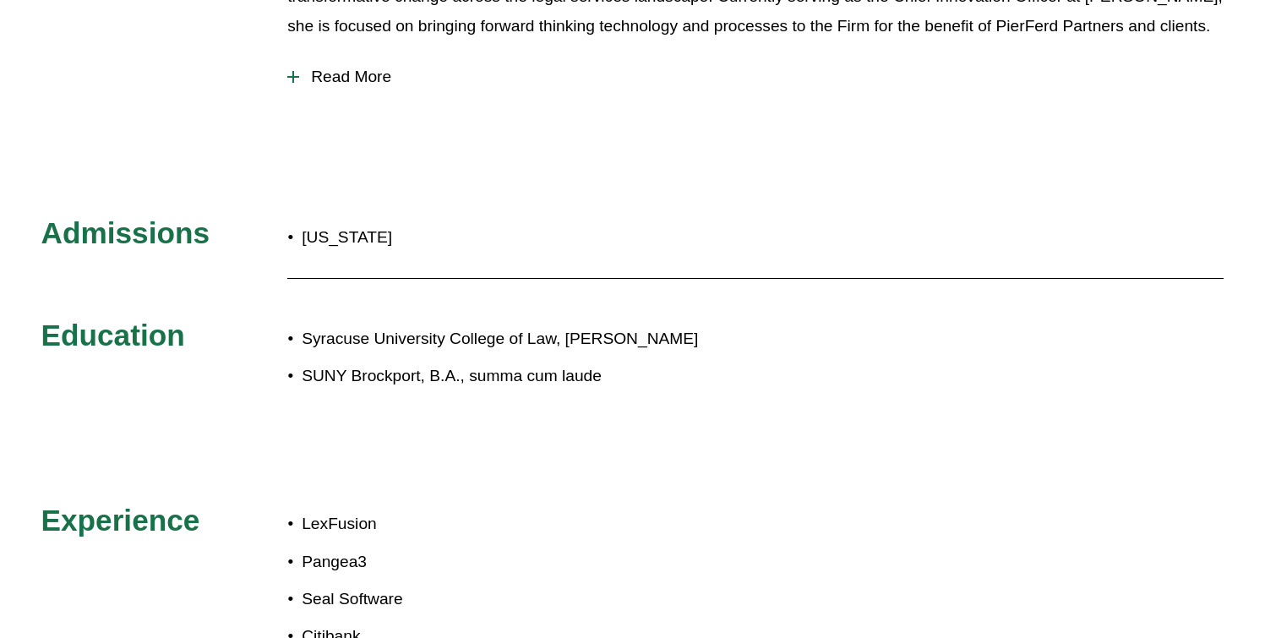
scroll to position [691, 0]
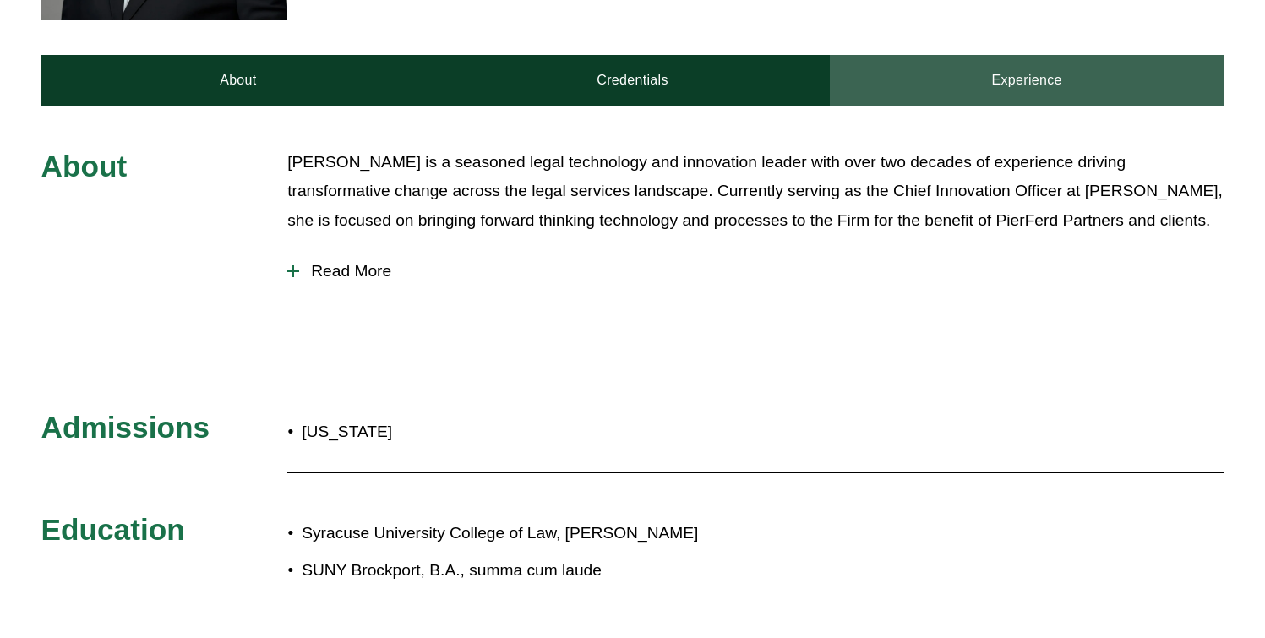
click at [1007, 62] on link "Experience" at bounding box center [1027, 80] width 395 height 51
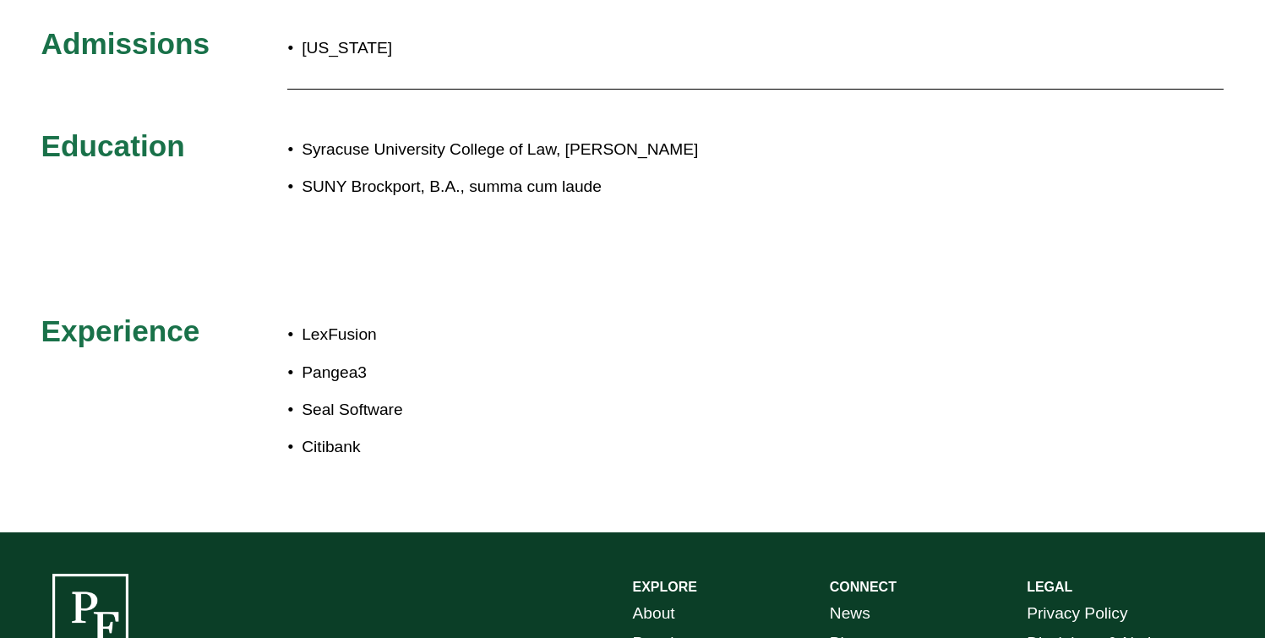
scroll to position [1080, 0]
